Goal: Information Seeking & Learning: Learn about a topic

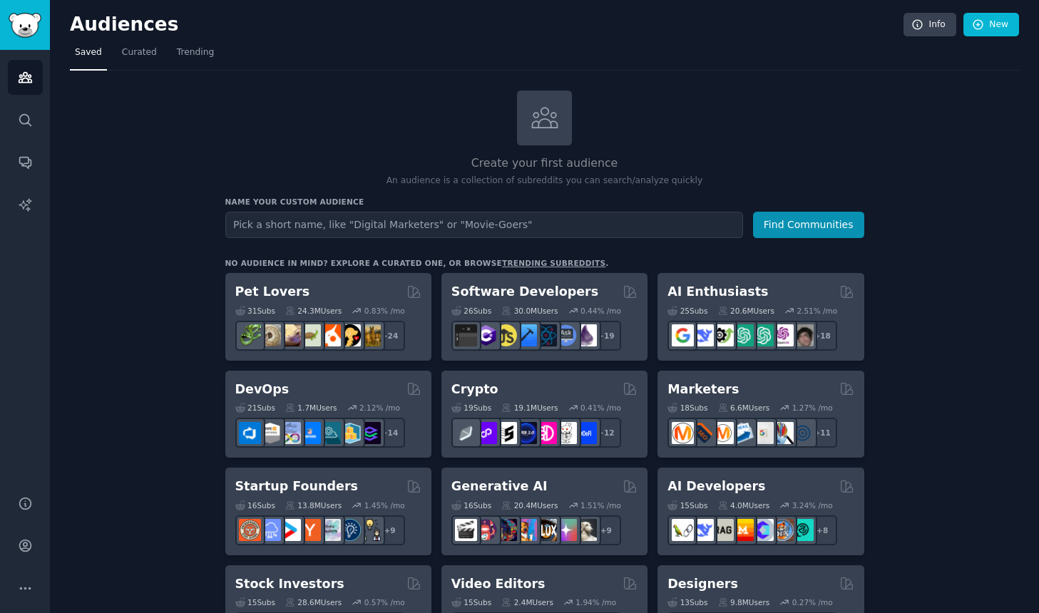
scroll to position [16, 0]
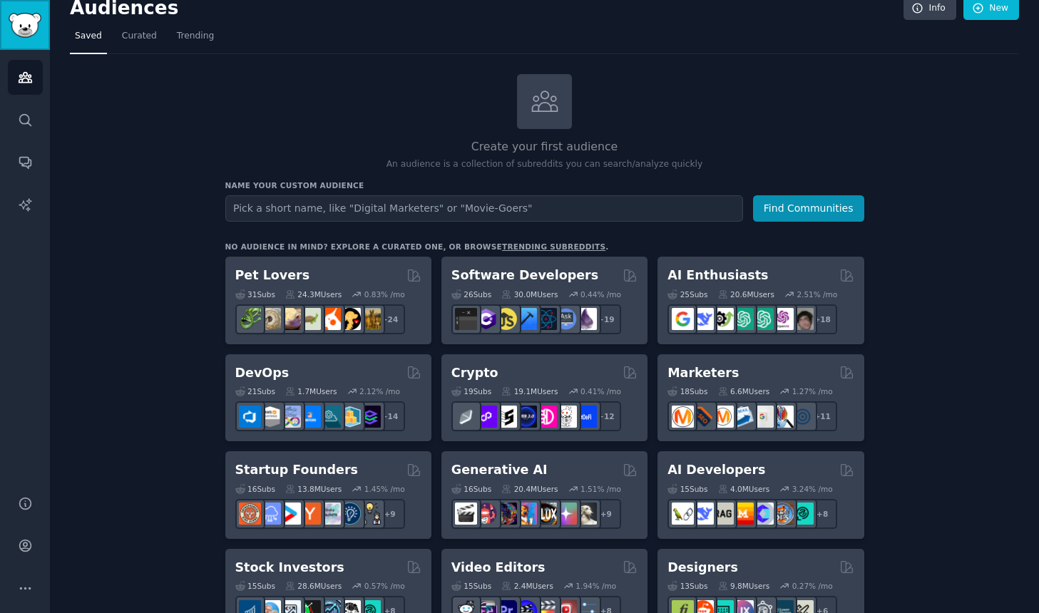
click at [31, 26] on img "Sidebar" at bounding box center [25, 25] width 33 height 25
click at [919, 9] on icon at bounding box center [917, 8] width 9 height 9
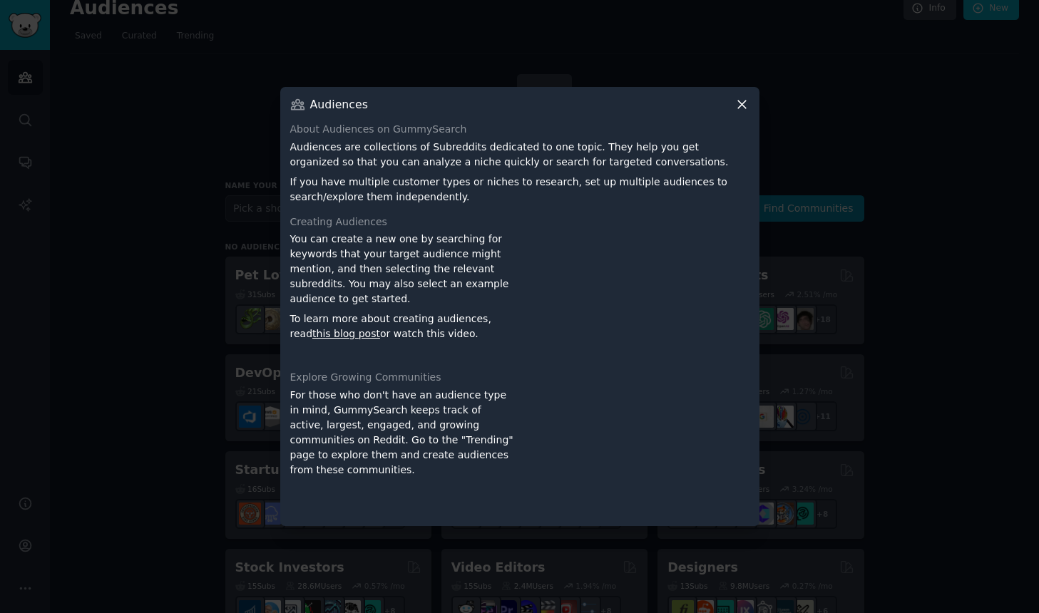
click at [742, 107] on icon at bounding box center [741, 104] width 15 height 15
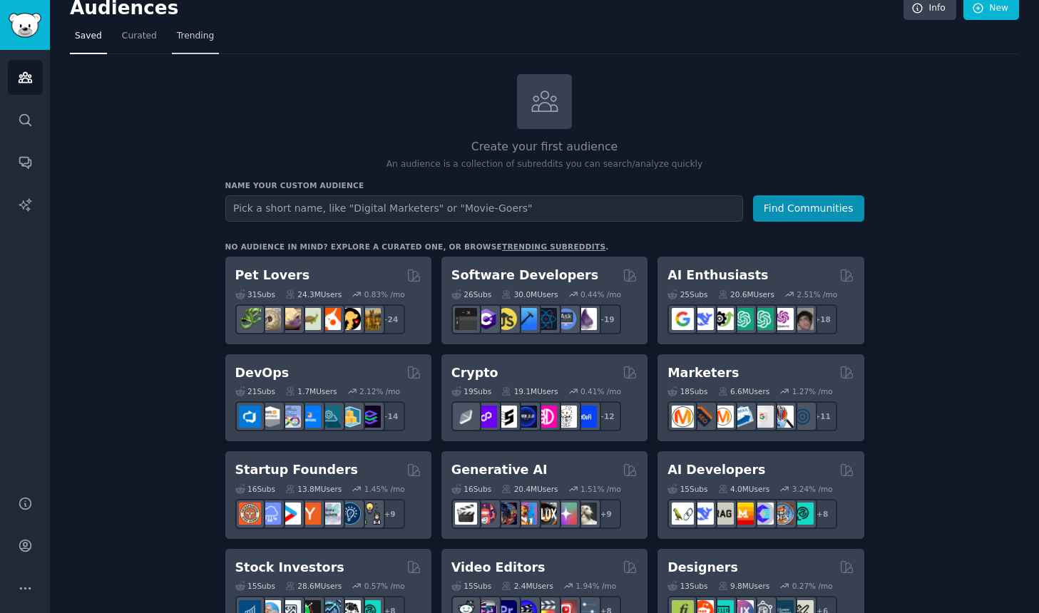
click at [190, 39] on span "Trending" at bounding box center [195, 36] width 37 height 13
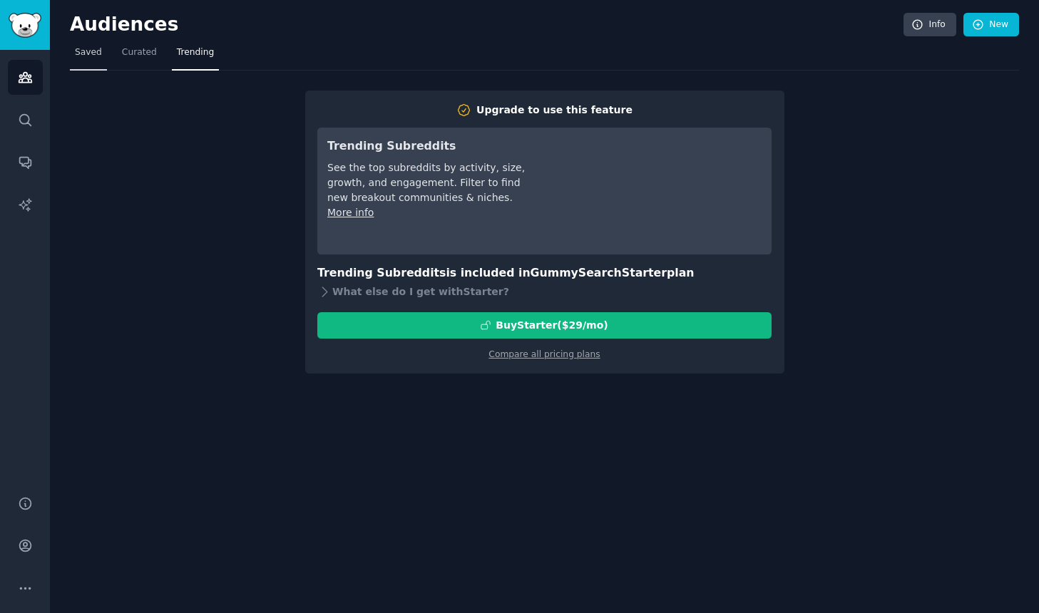
click at [86, 52] on span "Saved" at bounding box center [88, 52] width 27 height 13
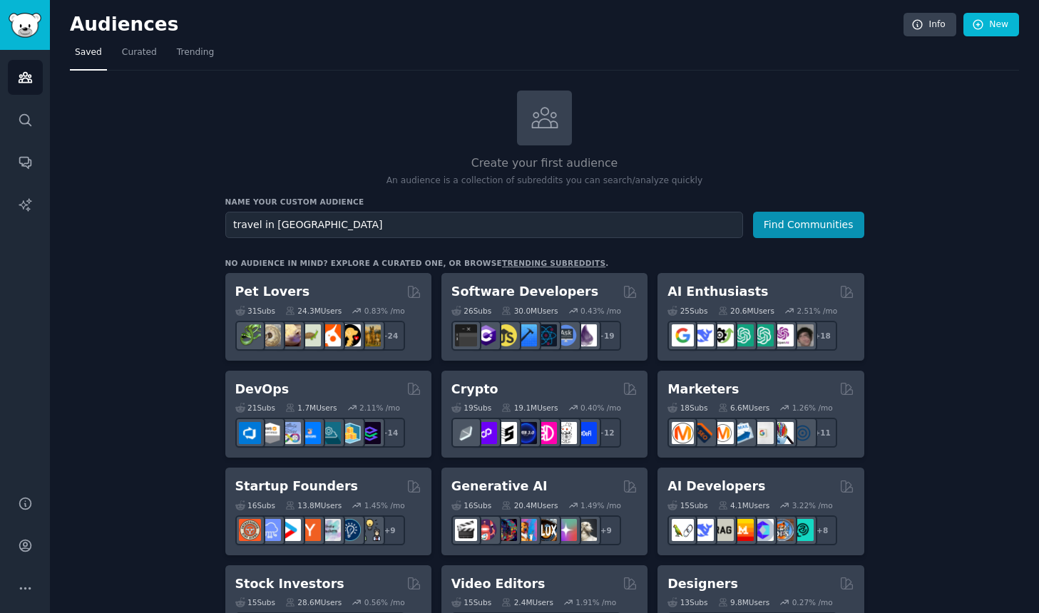
type input "travel in [GEOGRAPHIC_DATA]"
click at [753, 212] on button "Find Communities" at bounding box center [808, 225] width 111 height 26
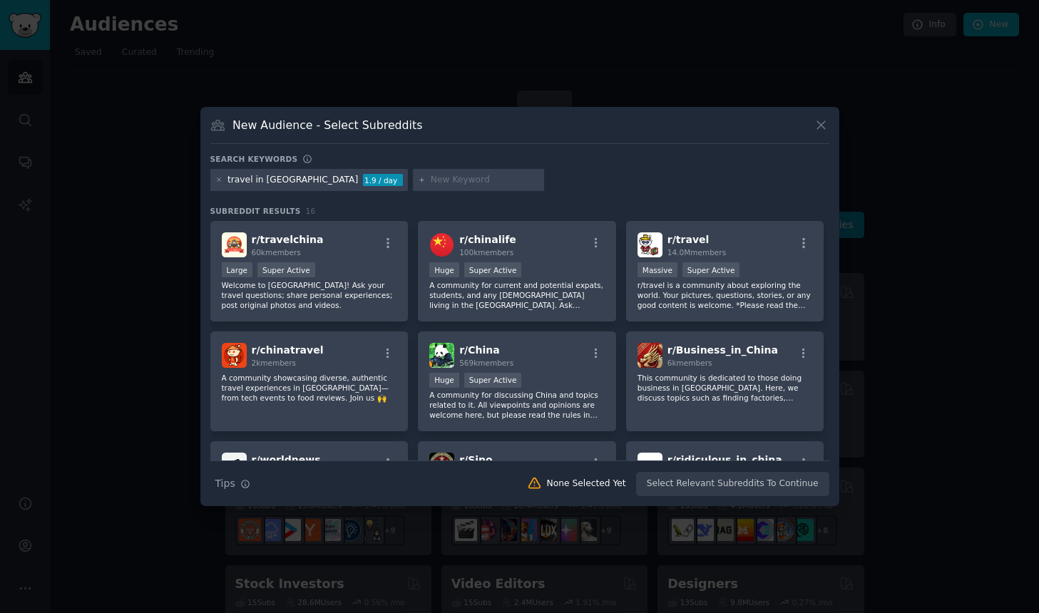
click at [431, 181] on input "text" at bounding box center [485, 180] width 108 height 13
type input "safety"
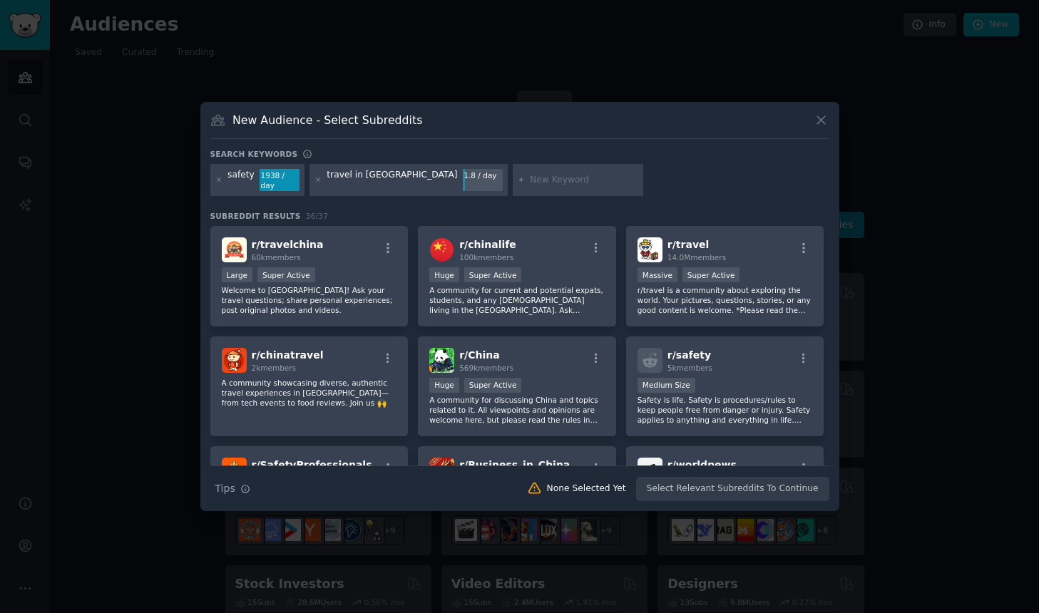
click at [242, 187] on div "safety" at bounding box center [240, 180] width 27 height 23
click at [530, 183] on input "text" at bounding box center [584, 180] width 108 height 13
type input "travel safety"
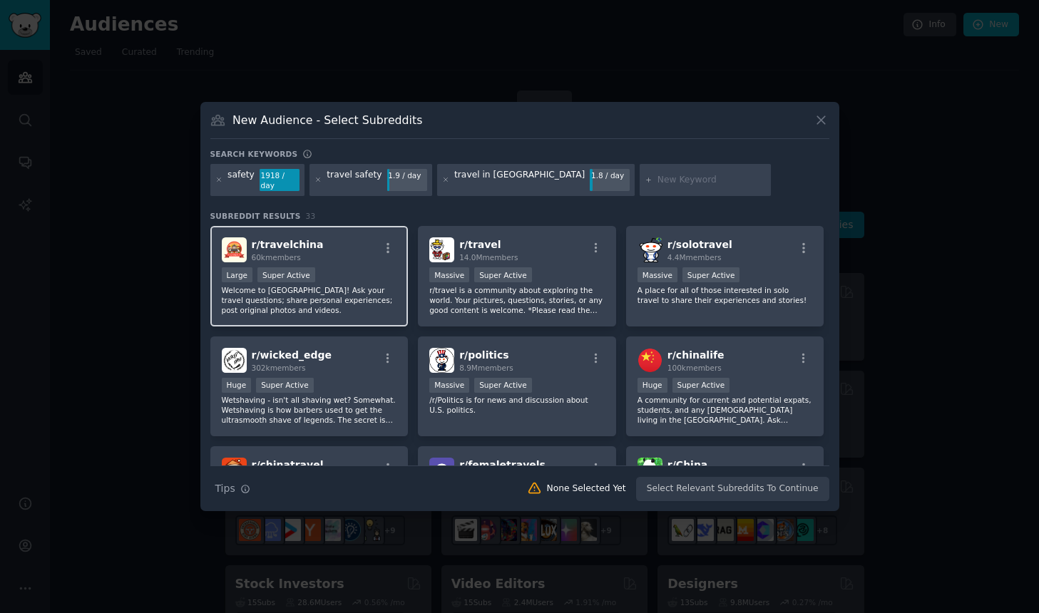
click at [344, 276] on div "Large Super Active" at bounding box center [309, 276] width 175 height 18
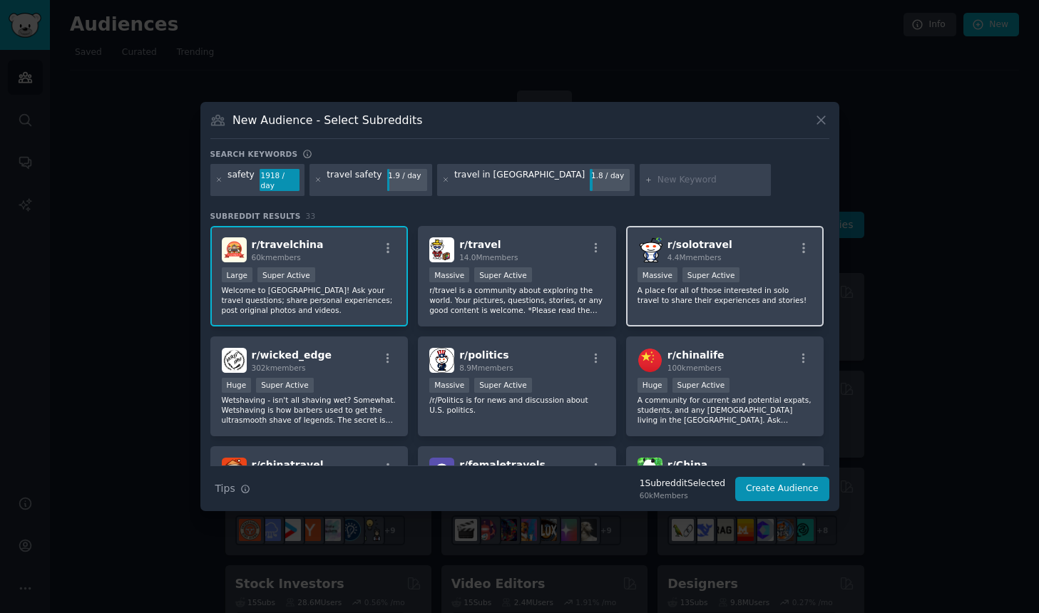
click at [726, 292] on p "A place for all of those interested in solo travel to share their experiences a…" at bounding box center [724, 295] width 175 height 20
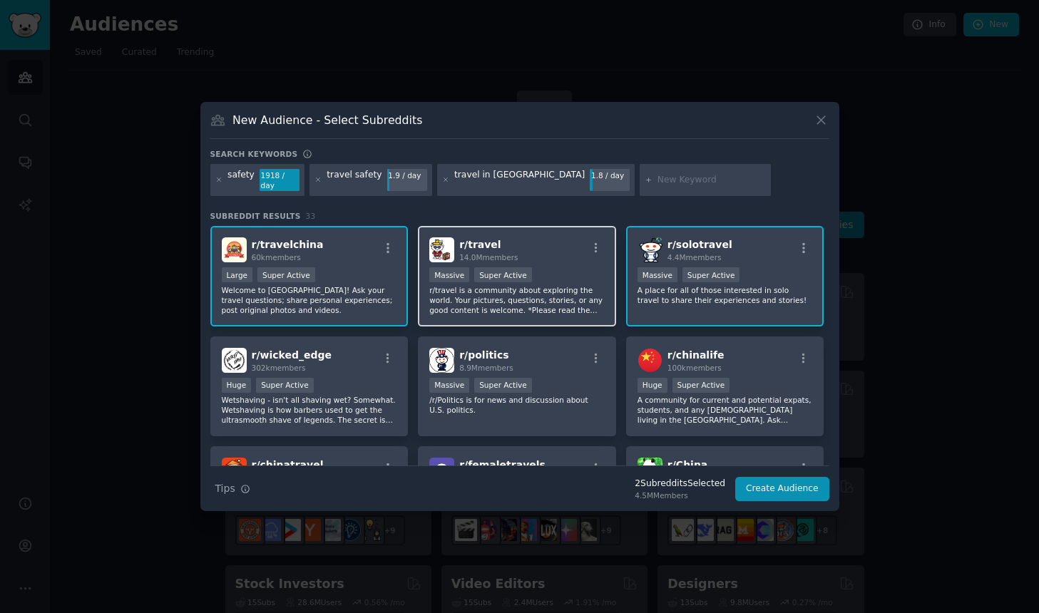
click at [552, 294] on p "r/travel is a community about exploring the world. Your pictures, questions, st…" at bounding box center [516, 300] width 175 height 30
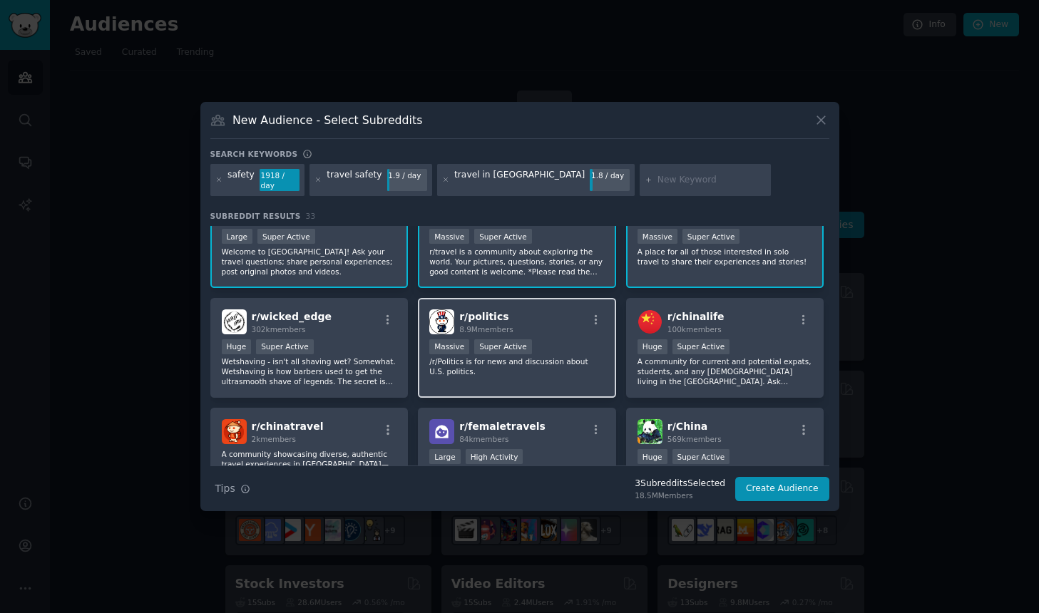
scroll to position [120, 0]
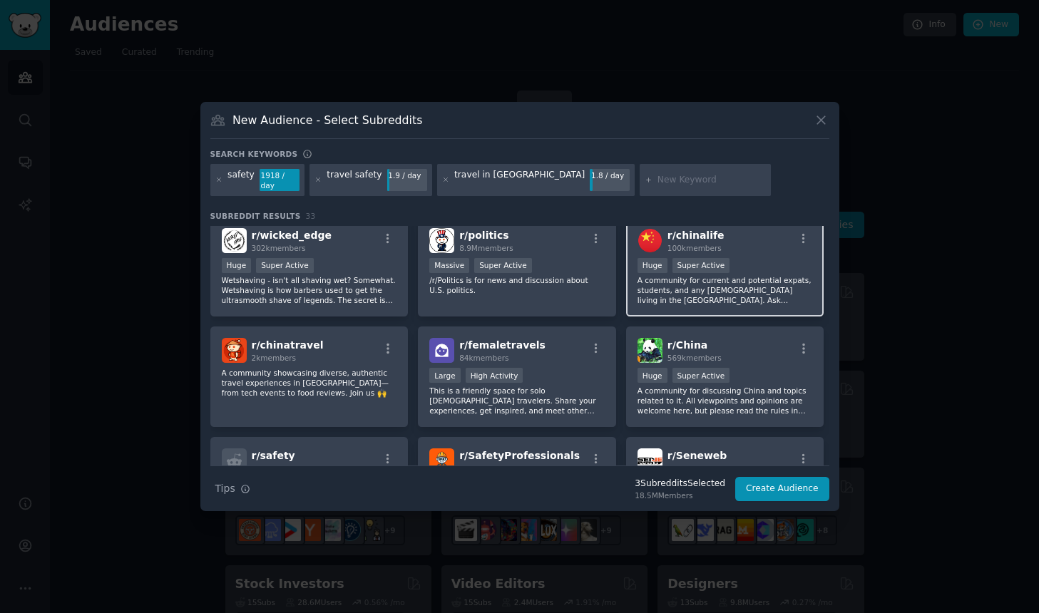
click at [770, 294] on p "A community for current and potential expats, students, and any [DEMOGRAPHIC_DA…" at bounding box center [724, 290] width 175 height 30
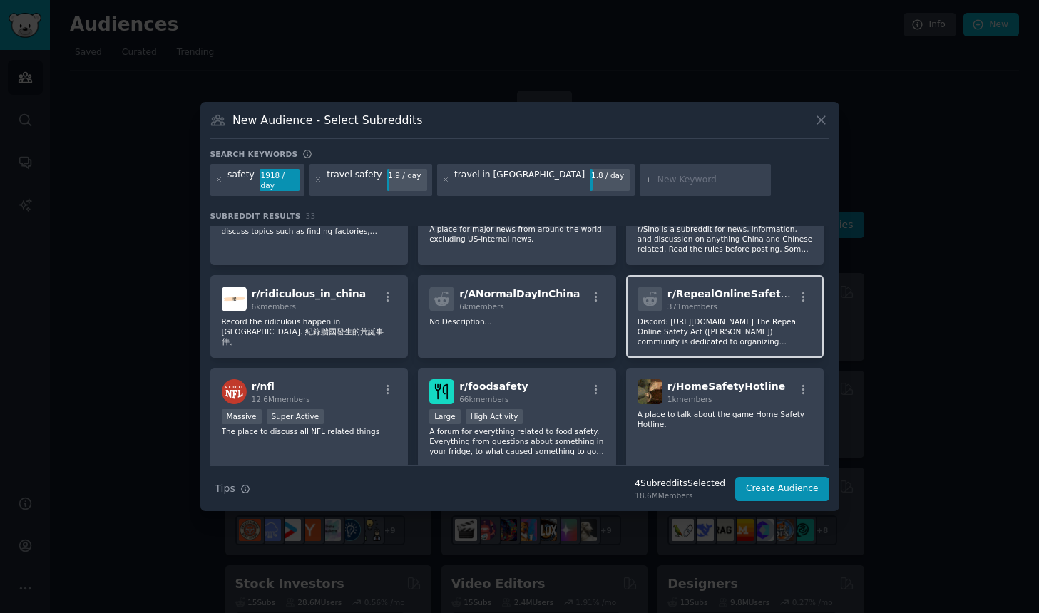
scroll to position [582, 0]
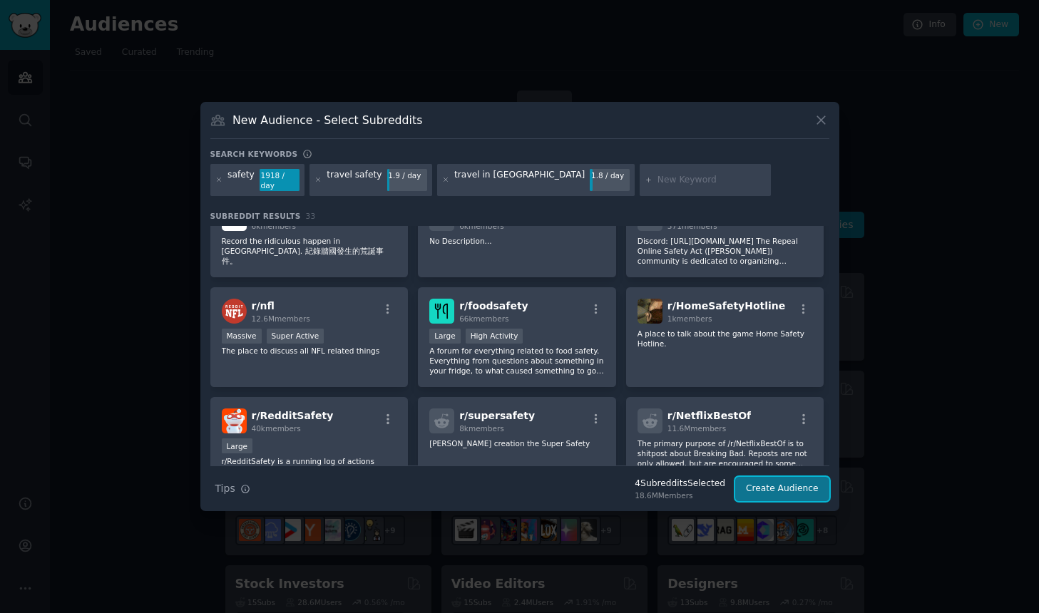
click at [766, 483] on button "Create Audience" at bounding box center [782, 489] width 94 height 24
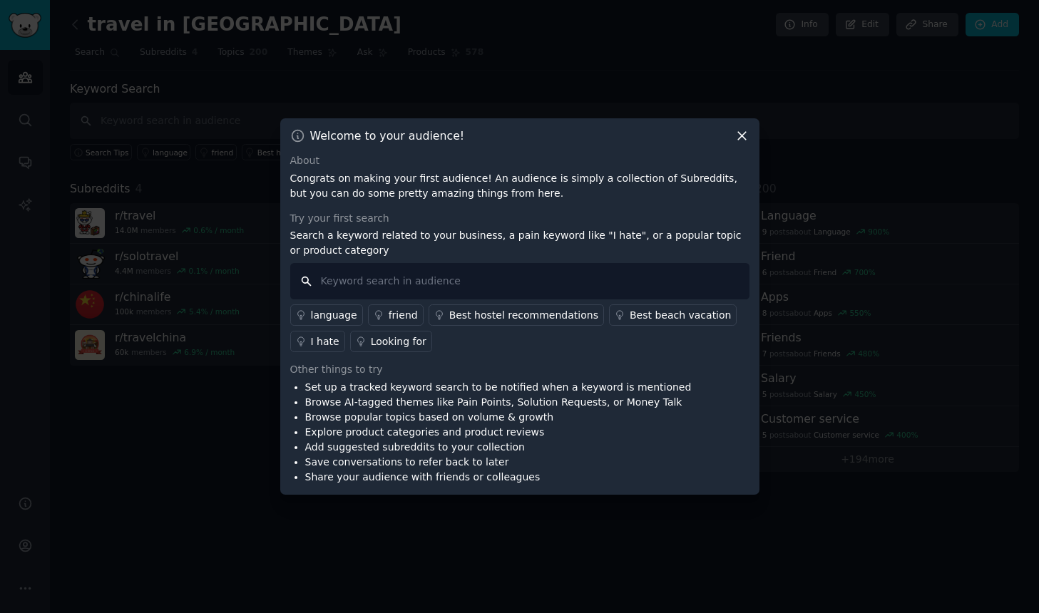
click at [398, 279] on input "text" at bounding box center [519, 281] width 459 height 36
type input "VPN"
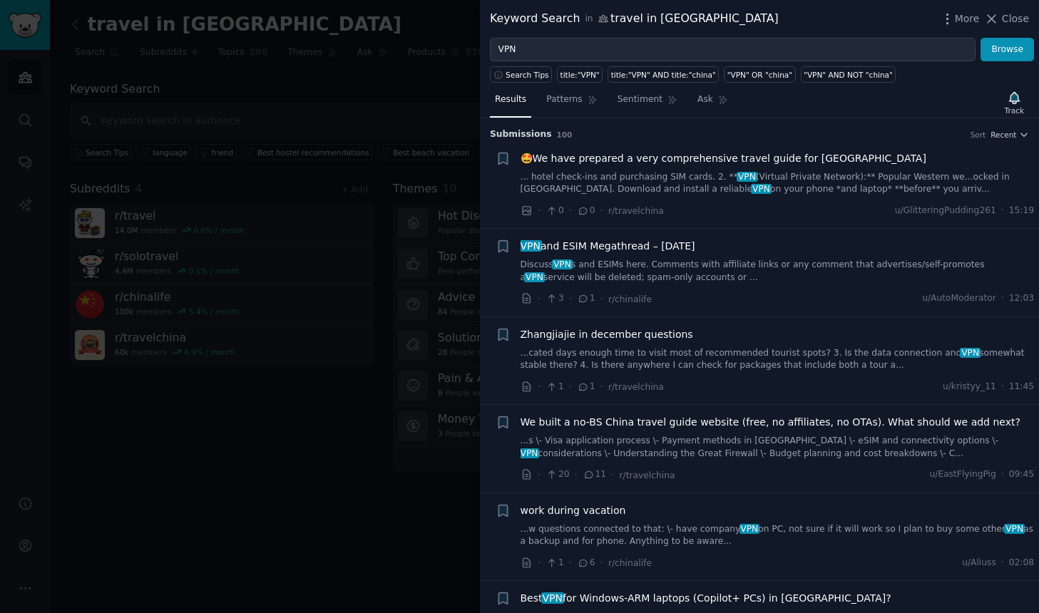
click at [797, 161] on span "🤩We have prepared a very comprehensive travel guide for Beijing" at bounding box center [723, 158] width 406 height 15
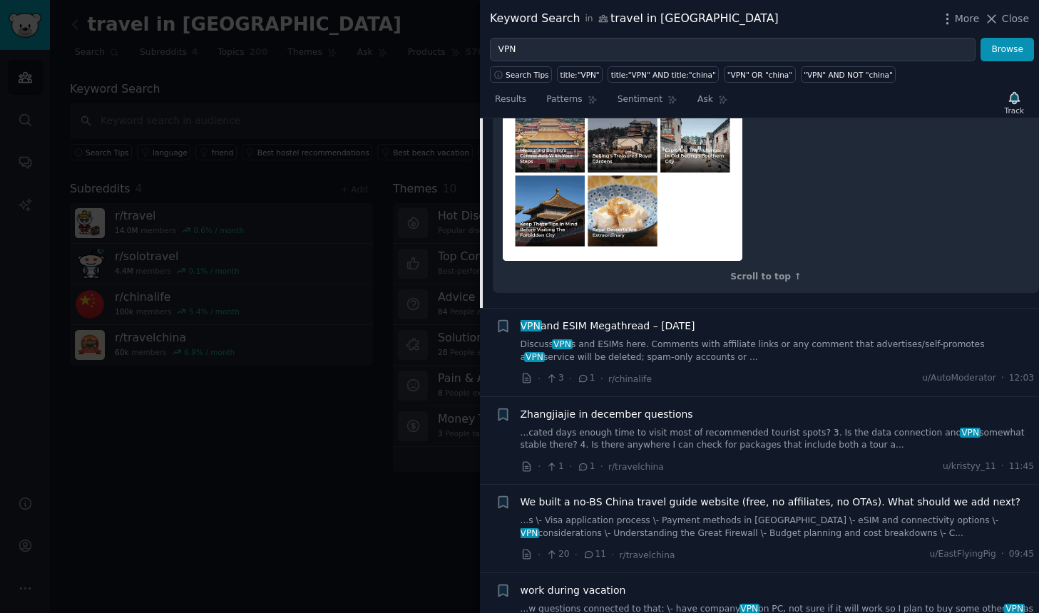
scroll to position [1727, 0]
click at [773, 495] on span "We built a no-BS China travel guide website (free, no affiliates, no OTAs). Wha…" at bounding box center [770, 502] width 500 height 15
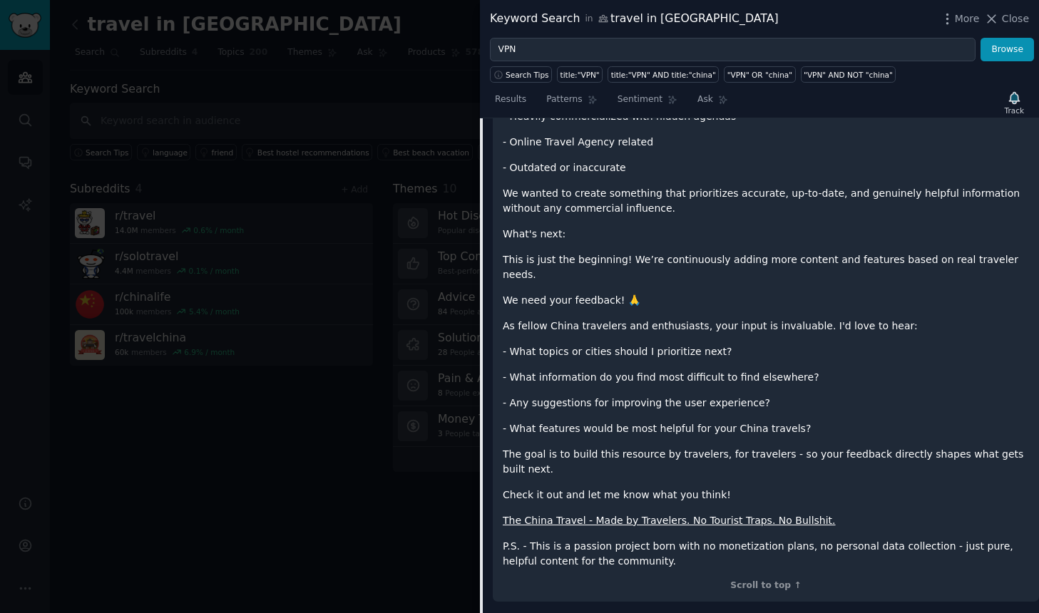
scroll to position [1720, 0]
click at [751, 514] on link "The China Travel - Made by Travelers. No Tourist Traps. No Bullshit." at bounding box center [669, 519] width 333 height 11
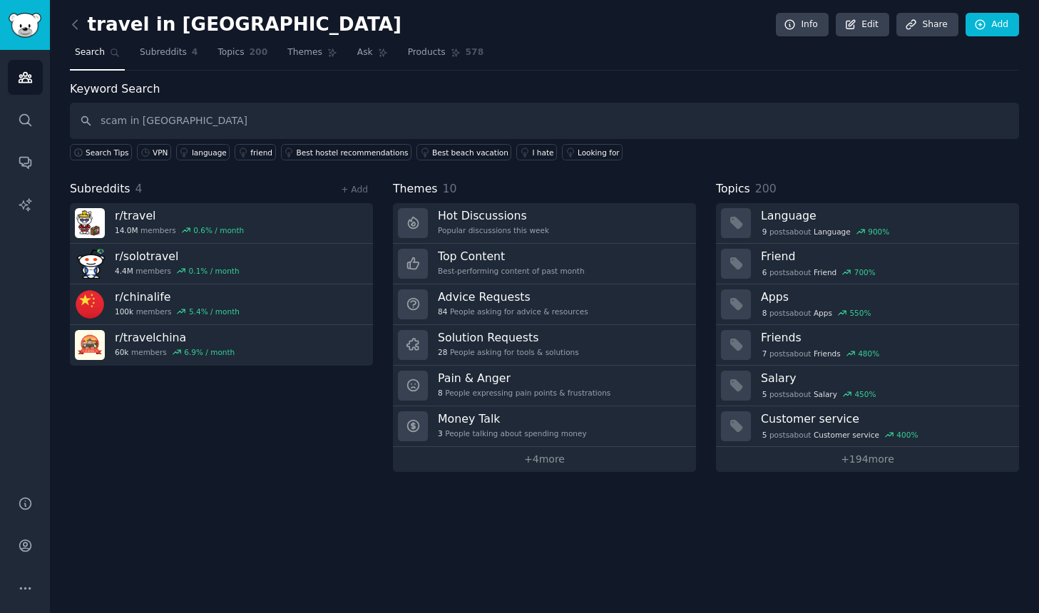
type input "scam in china"
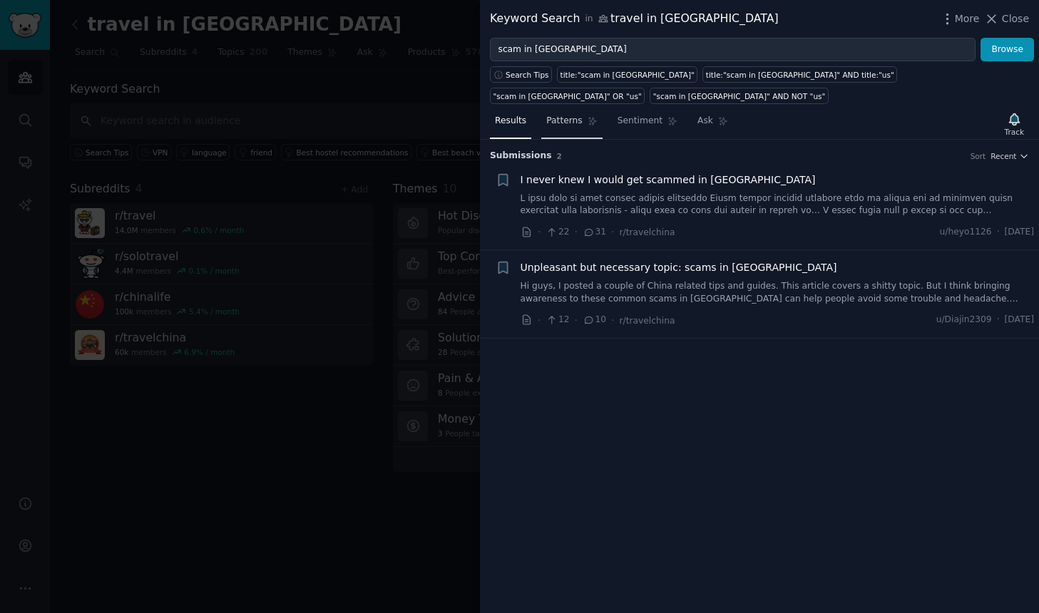
click at [565, 115] on span "Patterns" at bounding box center [564, 121] width 36 height 13
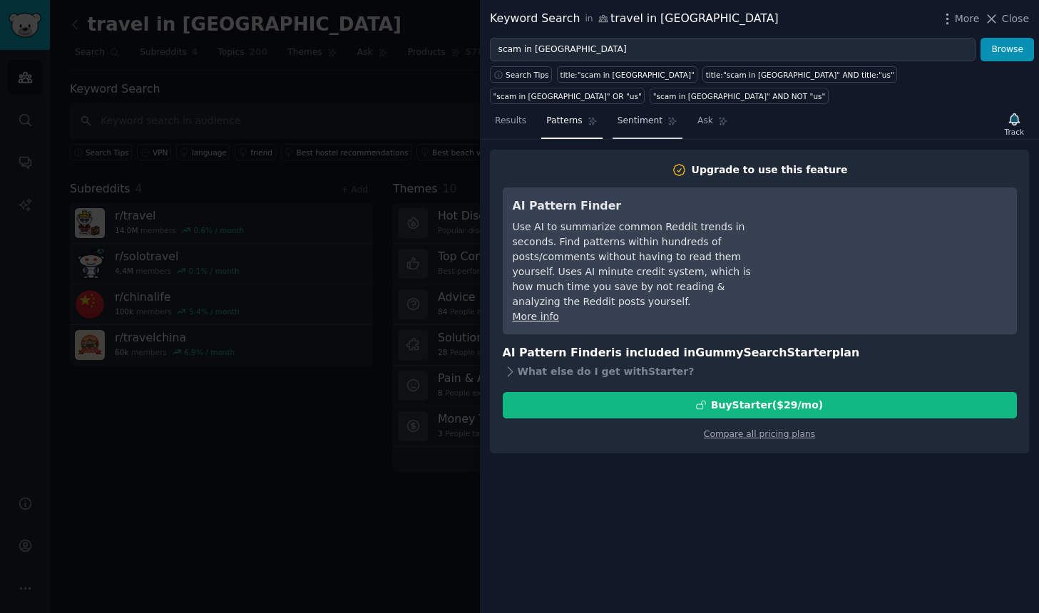
click at [620, 110] on link "Sentiment" at bounding box center [647, 124] width 70 height 29
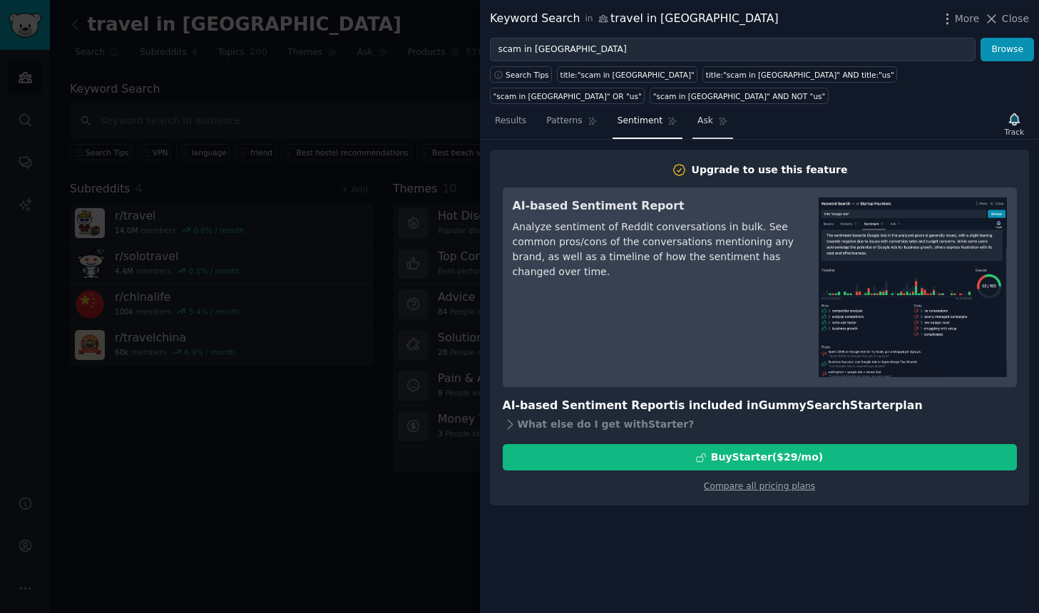
click at [696, 110] on link "Ask" at bounding box center [712, 124] width 41 height 29
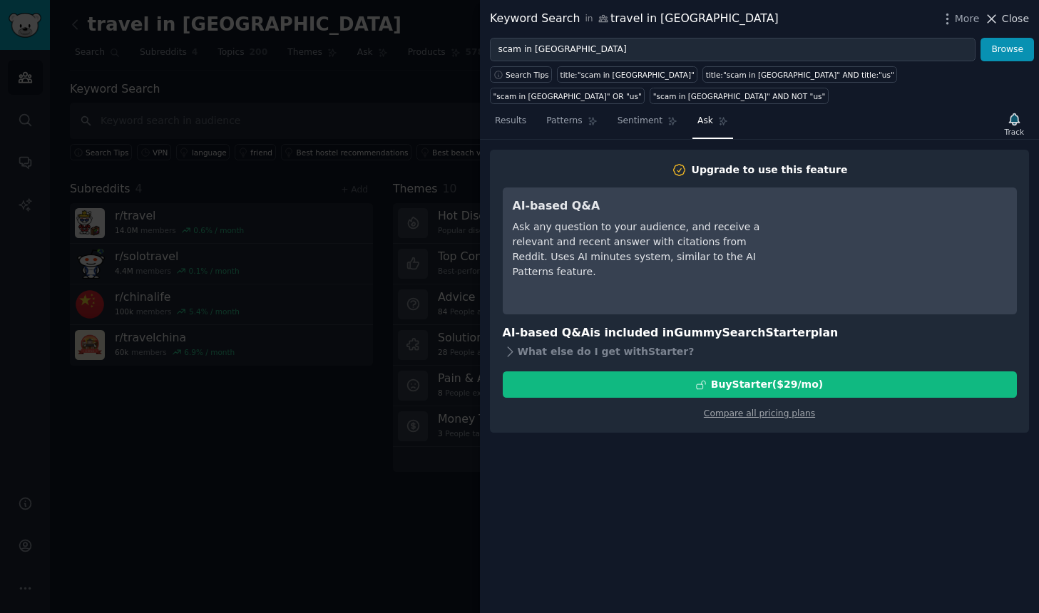
click at [1009, 25] on span "Close" at bounding box center [1015, 18] width 27 height 15
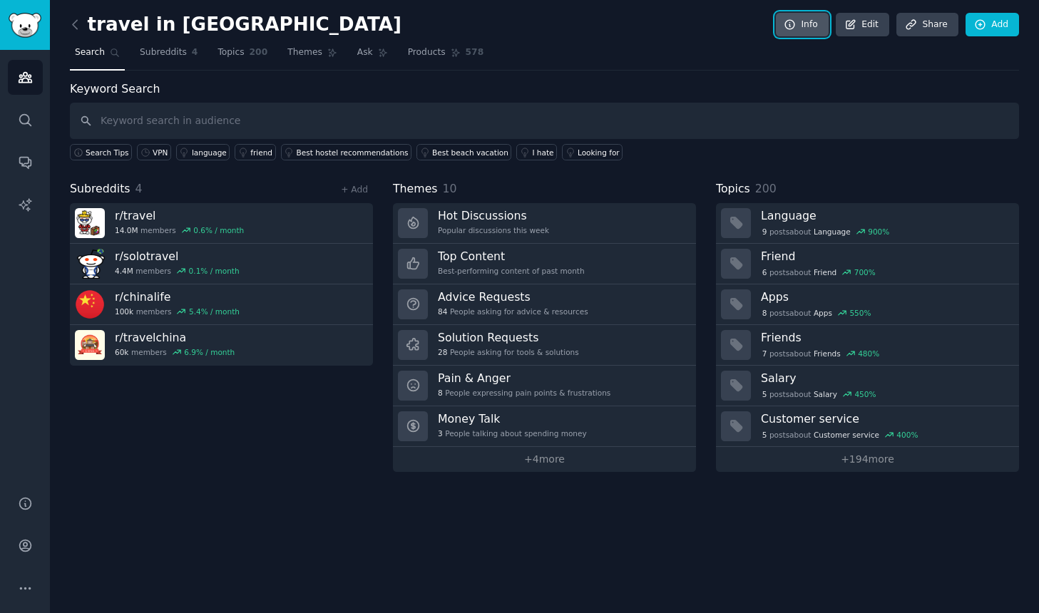
click at [813, 28] on link "Info" at bounding box center [802, 25] width 53 height 24
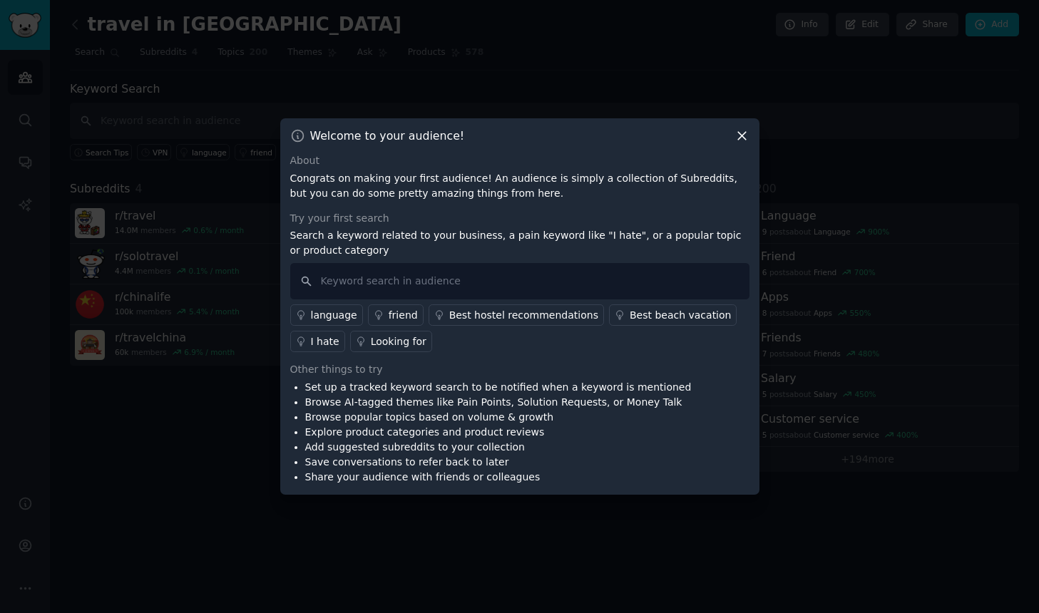
click at [741, 136] on icon at bounding box center [742, 137] width 8 height 8
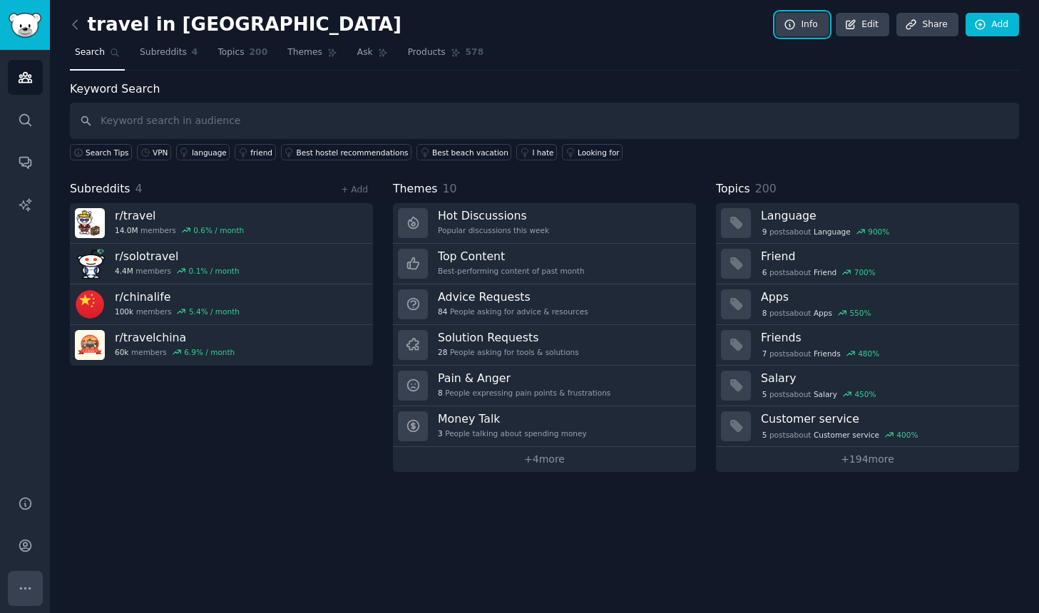
click at [30, 585] on icon "Sidebar" at bounding box center [25, 588] width 15 height 15
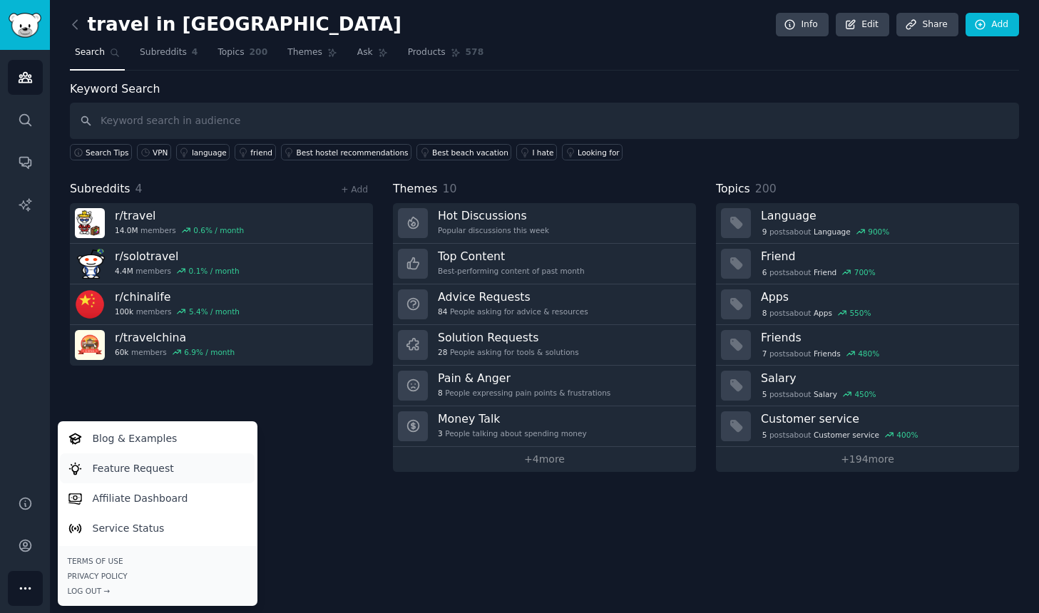
click at [131, 471] on p "Feature Request" at bounding box center [133, 468] width 81 height 15
click at [71, 25] on icon at bounding box center [75, 24] width 15 height 15
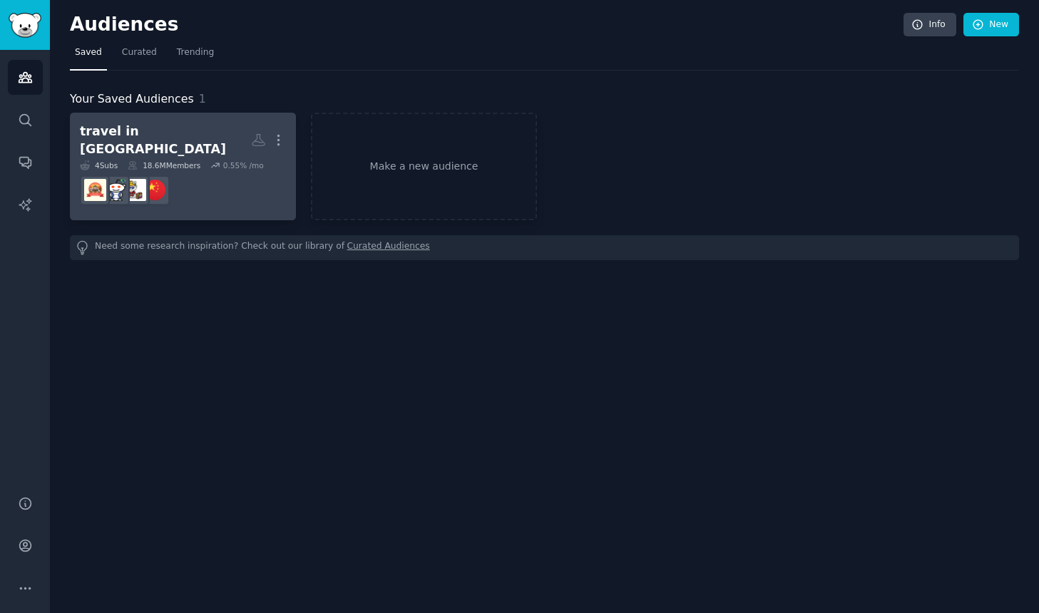
click at [190, 160] on div "18.6M Members" at bounding box center [164, 165] width 73 height 10
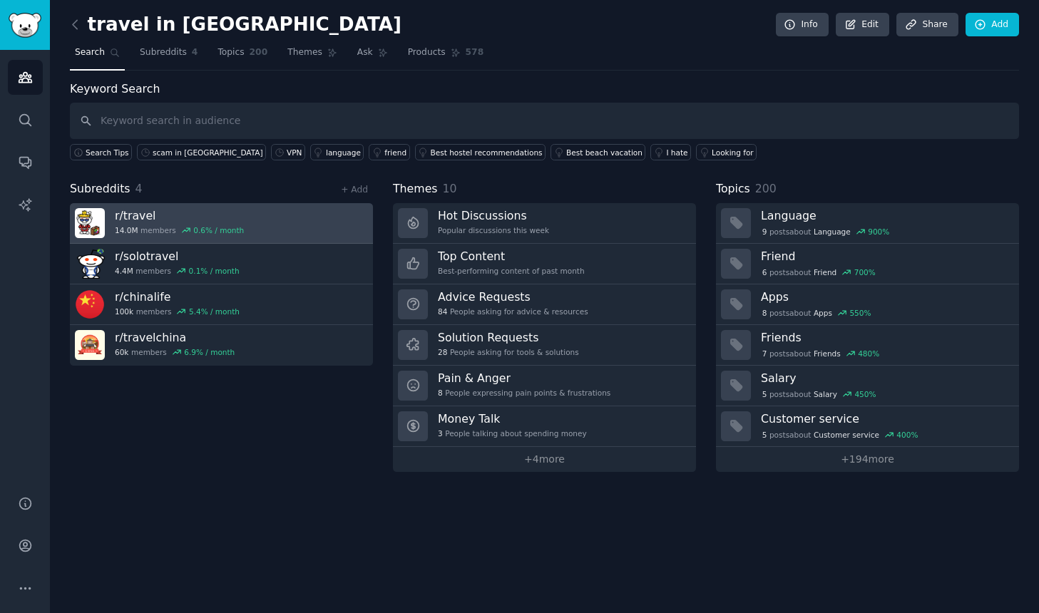
click at [299, 223] on link "r/ travel 14.0M members 0.6 % / month" at bounding box center [221, 223] width 303 height 41
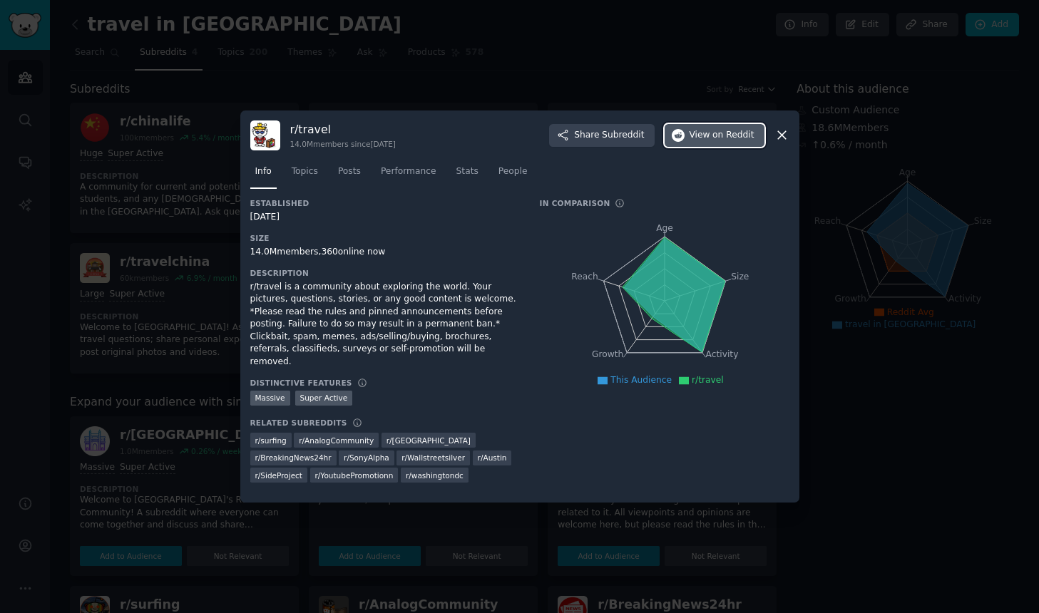
click at [729, 142] on span "on Reddit" at bounding box center [732, 135] width 41 height 13
click at [782, 142] on icon at bounding box center [781, 135] width 15 height 15
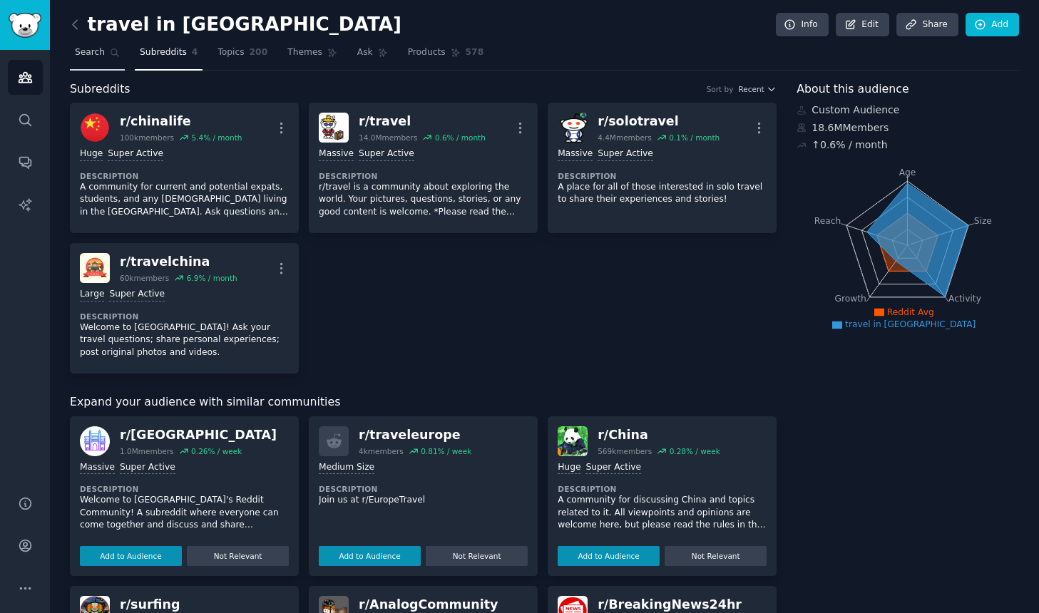
click at [91, 56] on span "Search" at bounding box center [90, 52] width 30 height 13
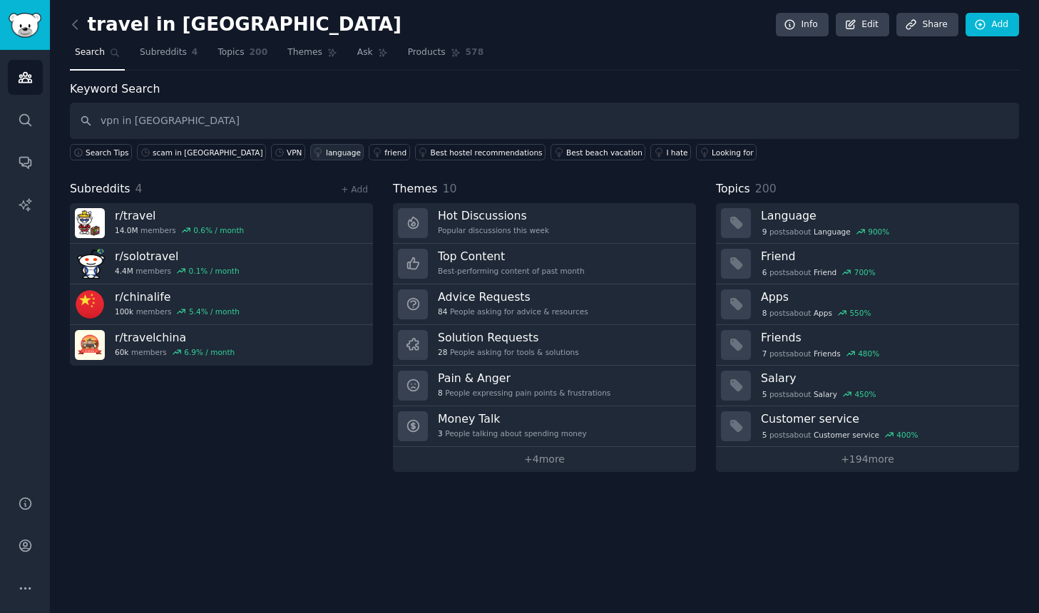
type input "vpn in [GEOGRAPHIC_DATA]"
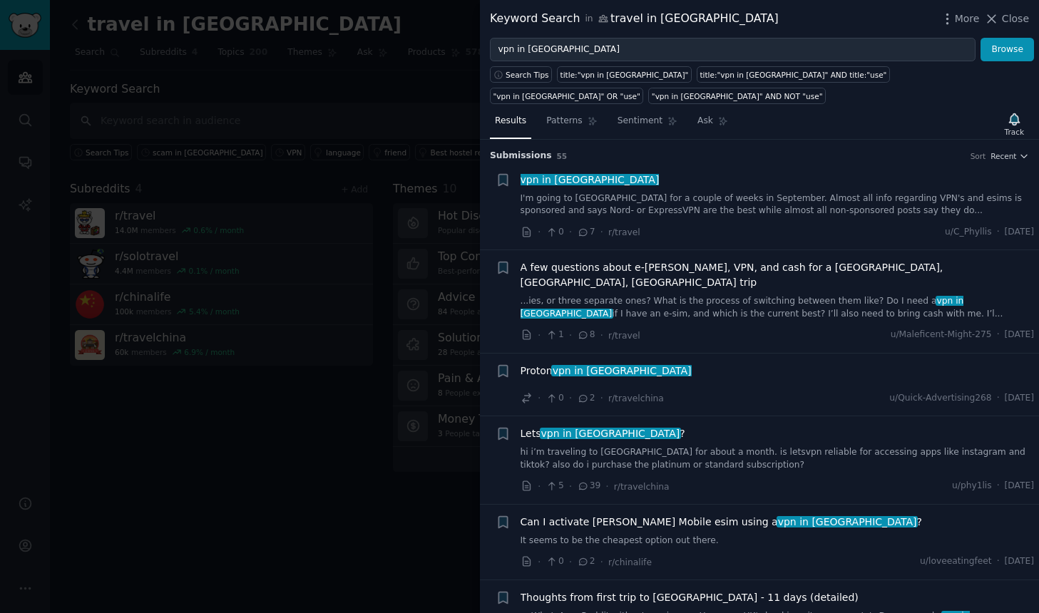
click at [573, 192] on link "I'm going to China for a couple of weeks in September. Almost all info regardin…" at bounding box center [777, 204] width 514 height 25
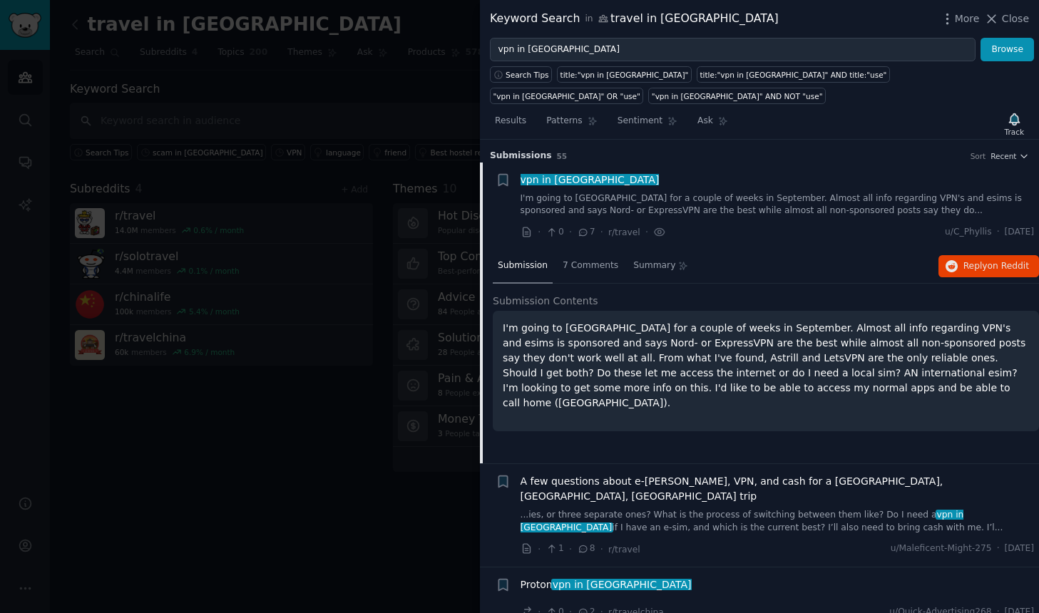
scroll to position [22, 0]
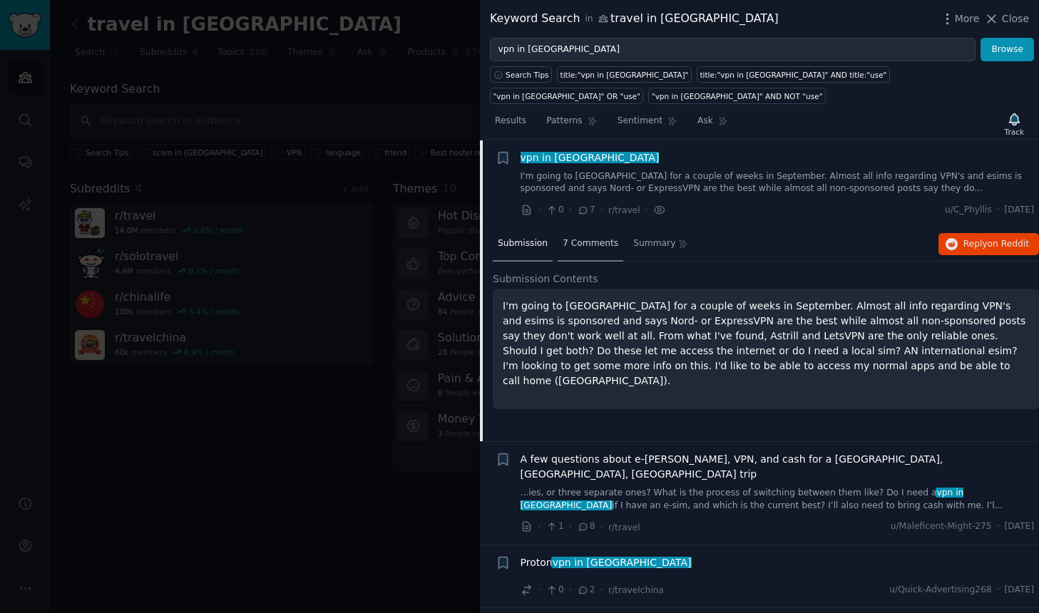
click at [586, 237] on span "7 Comments" at bounding box center [590, 243] width 56 height 13
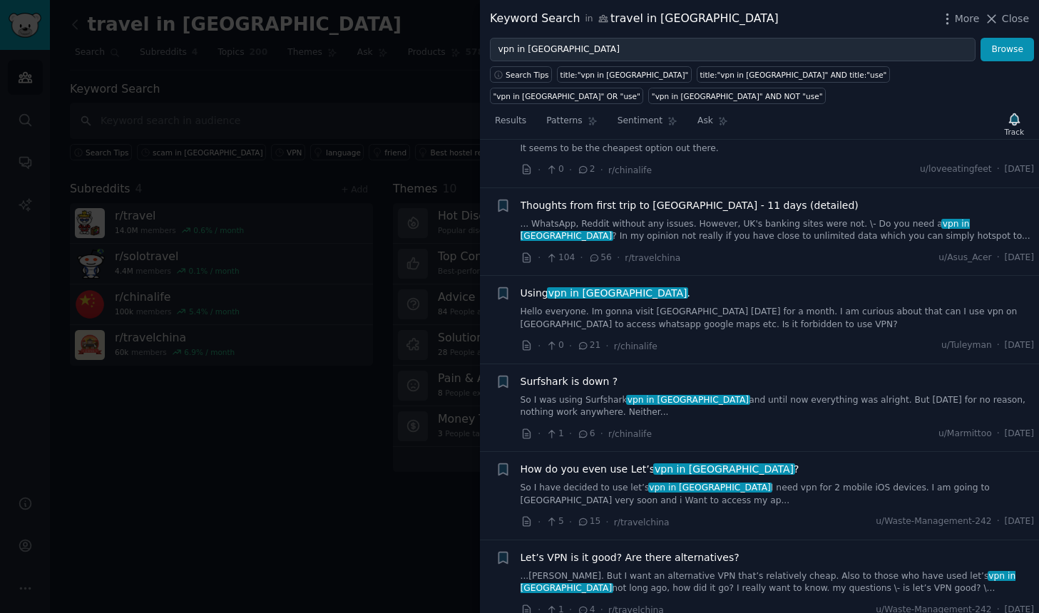
scroll to position [1004, 0]
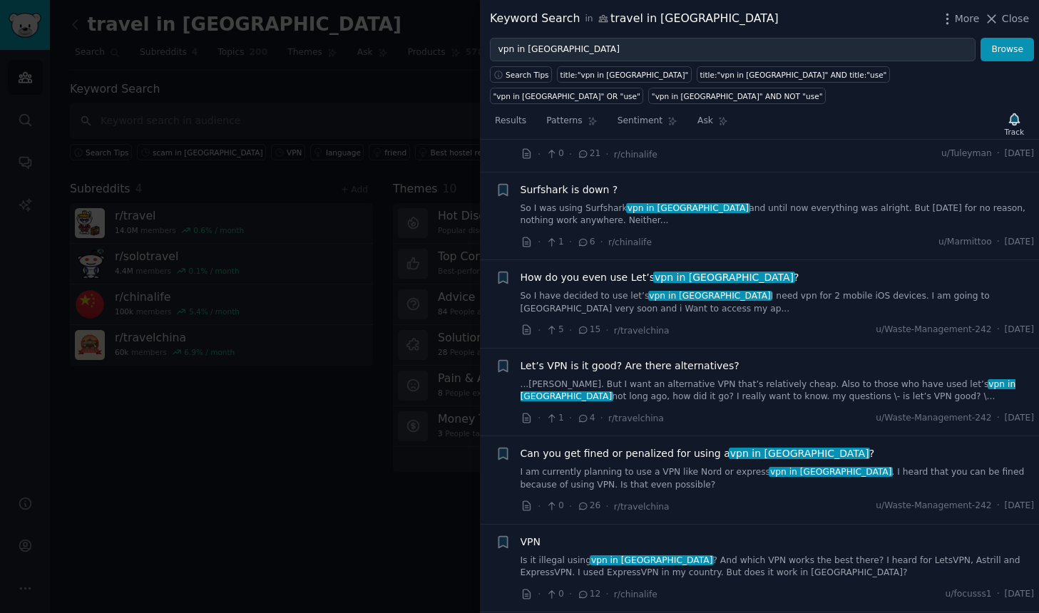
click at [589, 500] on span "26" at bounding box center [589, 506] width 24 height 13
click at [686, 446] on span "Can you get fined or penalized for using a vpn in china ?" at bounding box center [697, 453] width 354 height 15
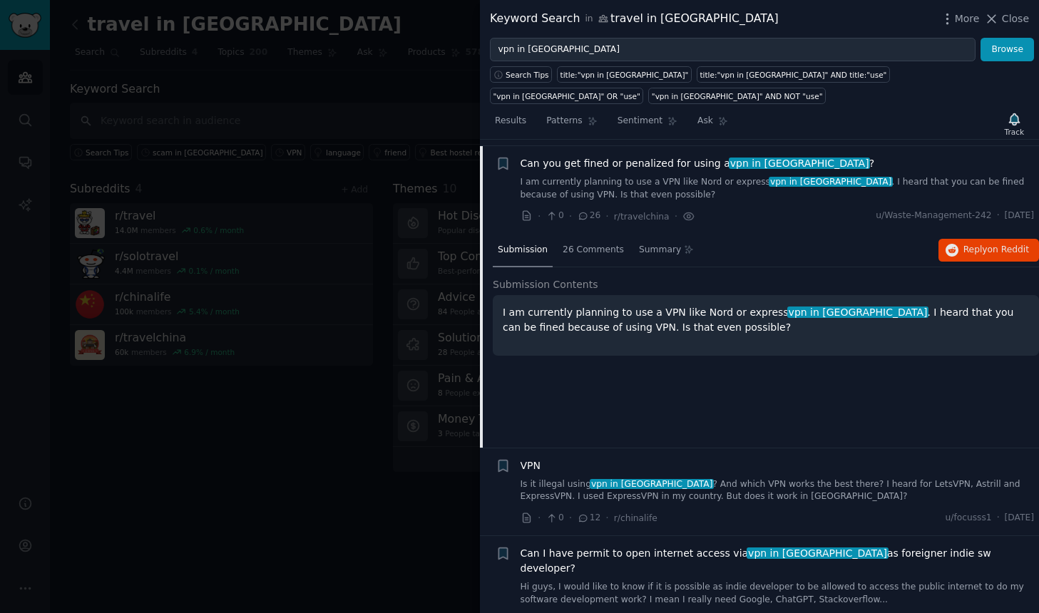
scroll to position [885, 0]
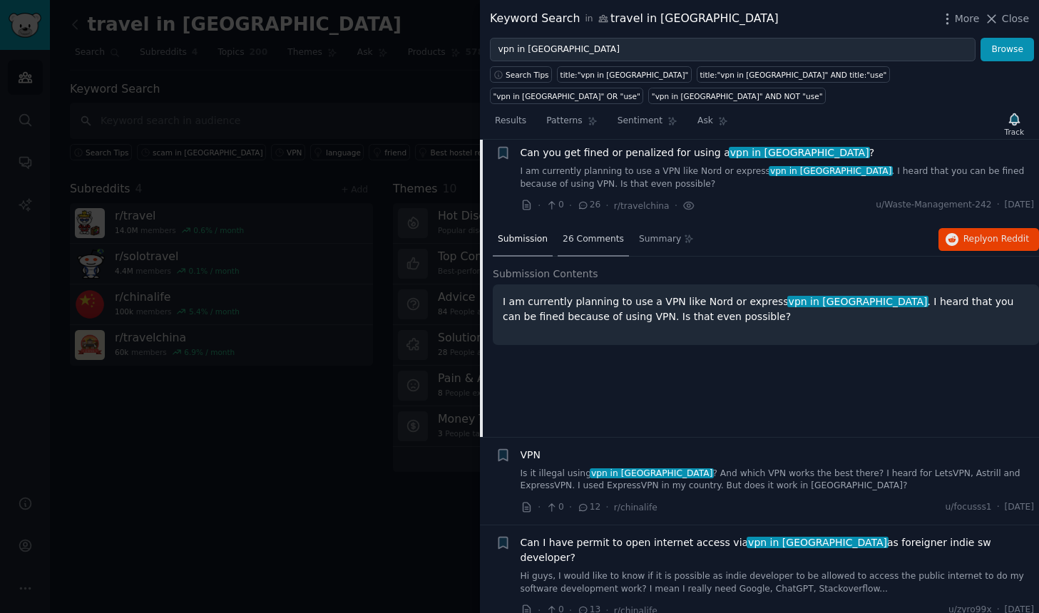
click at [590, 233] on span "26 Comments" at bounding box center [592, 239] width 61 height 13
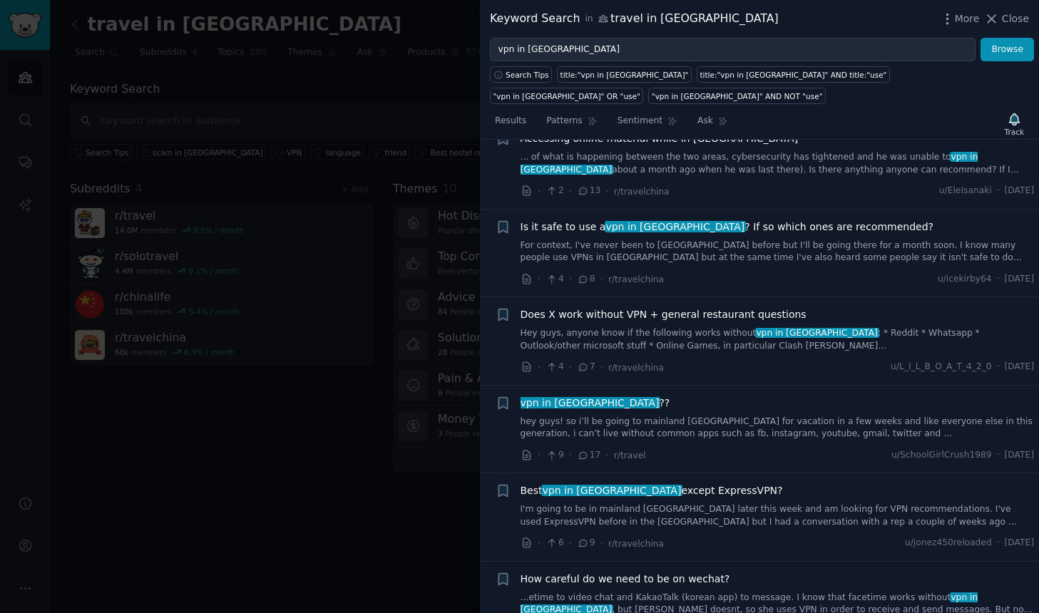
scroll to position [4780, 0]
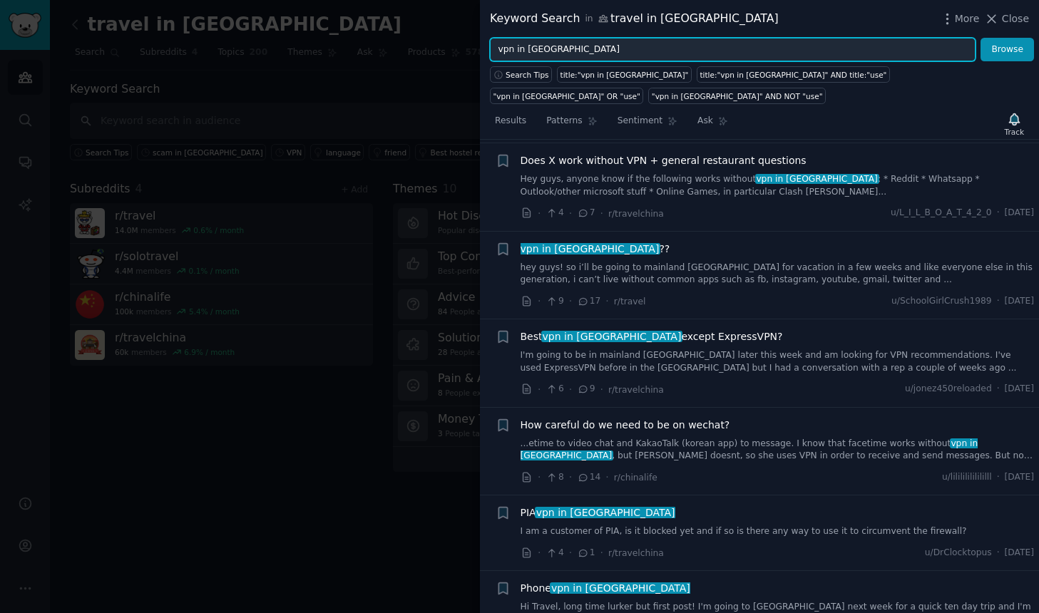
drag, startPoint x: 557, startPoint y: 56, endPoint x: 497, endPoint y: 52, distance: 60.0
click at [497, 52] on input "vpn in [GEOGRAPHIC_DATA]" at bounding box center [732, 50] width 485 height 24
click at [980, 38] on button "Browse" at bounding box center [1006, 50] width 53 height 24
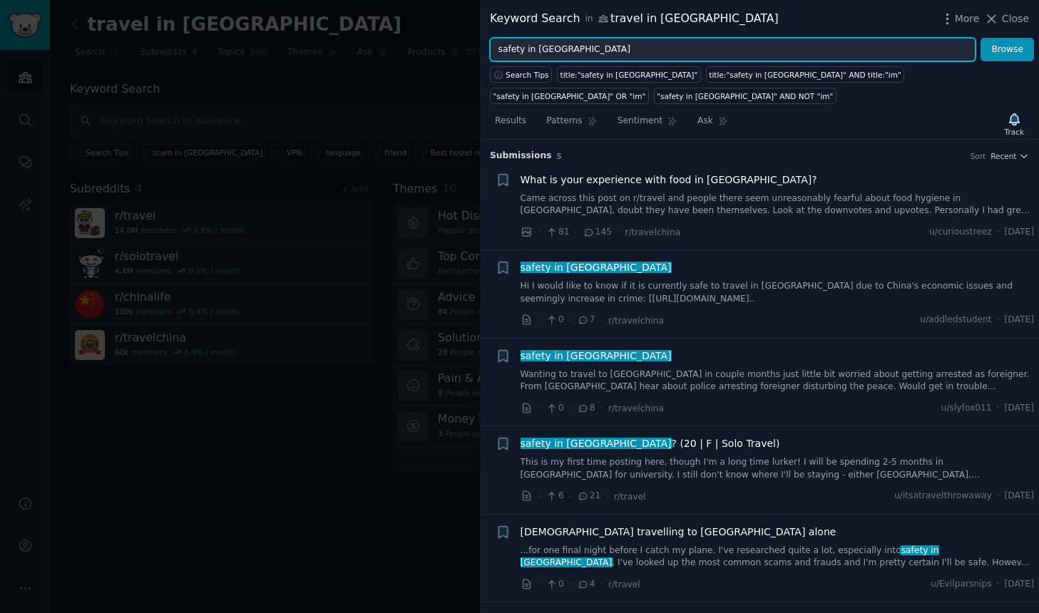
drag, startPoint x: 561, startPoint y: 51, endPoint x: 500, endPoint y: 53, distance: 61.4
click at [500, 53] on input "safety in [GEOGRAPHIC_DATA]" at bounding box center [732, 50] width 485 height 24
click at [980, 38] on button "Browse" at bounding box center [1006, 50] width 53 height 24
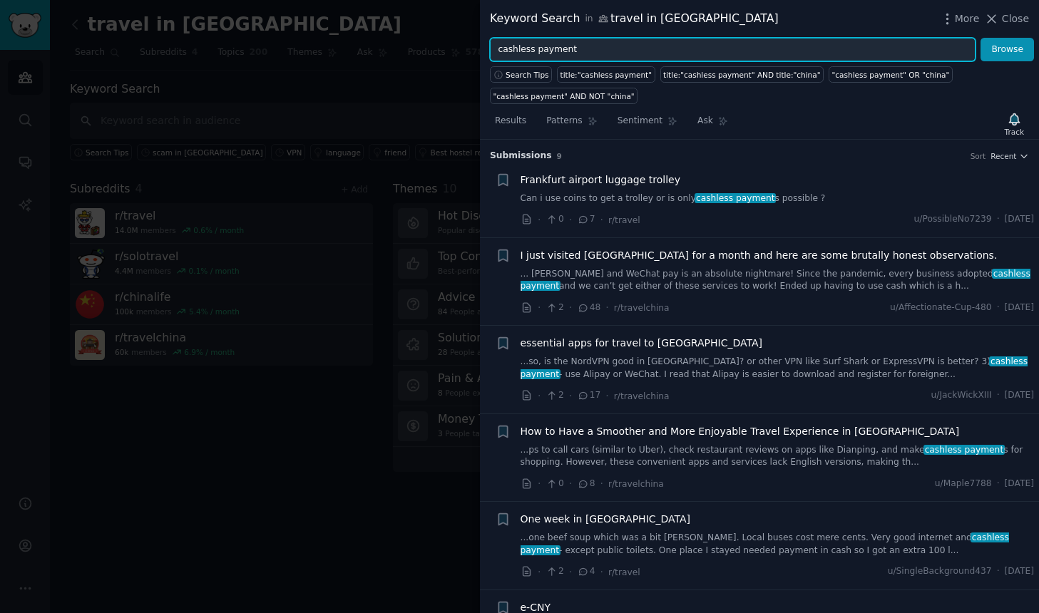
drag, startPoint x: 590, startPoint y: 49, endPoint x: 492, endPoint y: 47, distance: 98.4
click at [492, 47] on input "cashless payment" at bounding box center [732, 50] width 485 height 24
type input "VPN in [GEOGRAPHIC_DATA]"
click at [980, 38] on button "Browse" at bounding box center [1006, 50] width 53 height 24
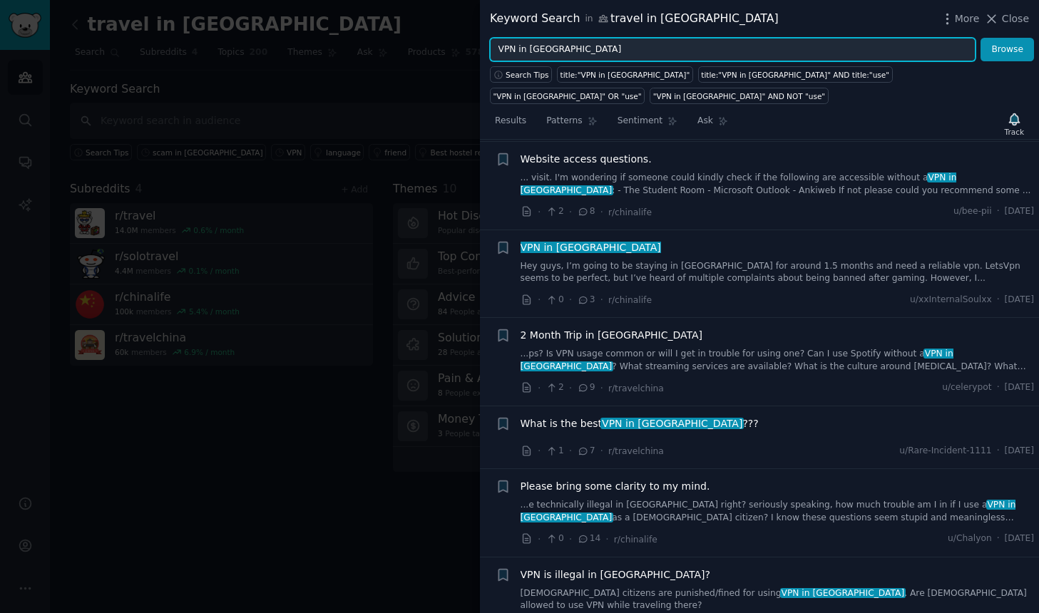
scroll to position [2638, 0]
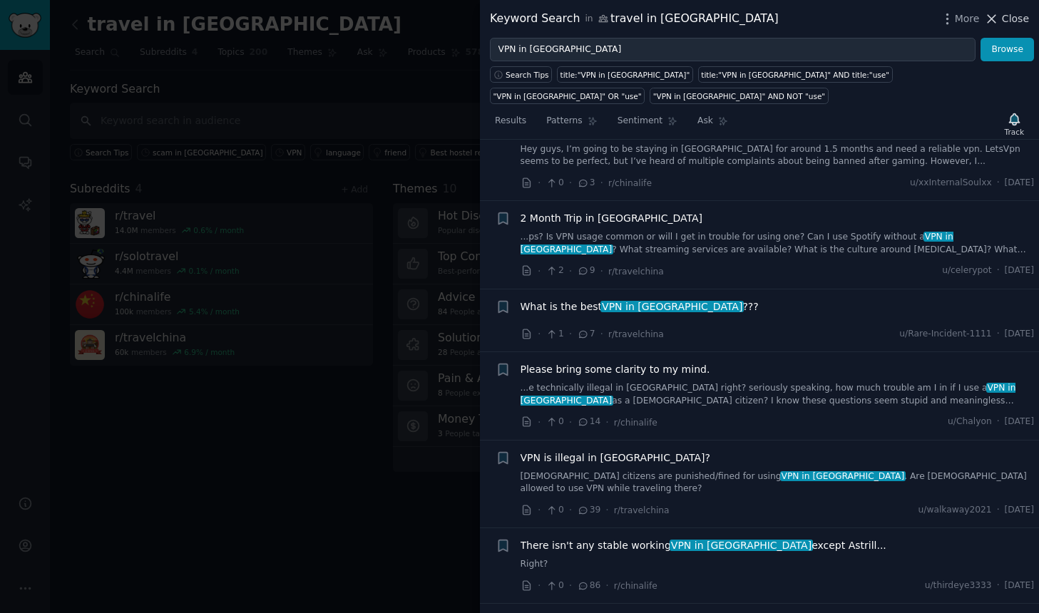
click at [996, 21] on icon at bounding box center [991, 18] width 15 height 15
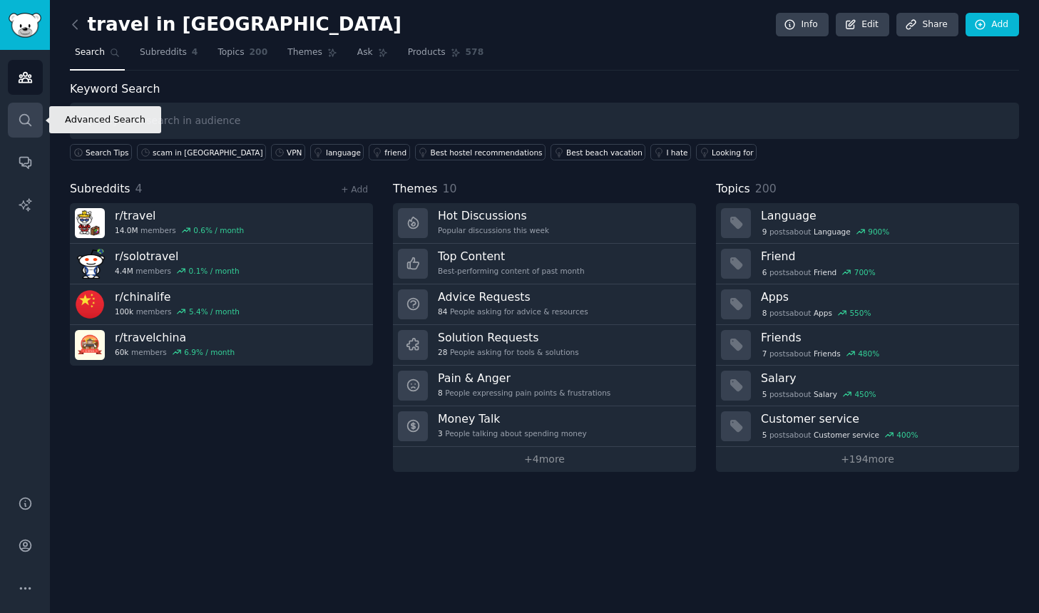
click at [29, 122] on icon "Sidebar" at bounding box center [25, 120] width 15 height 15
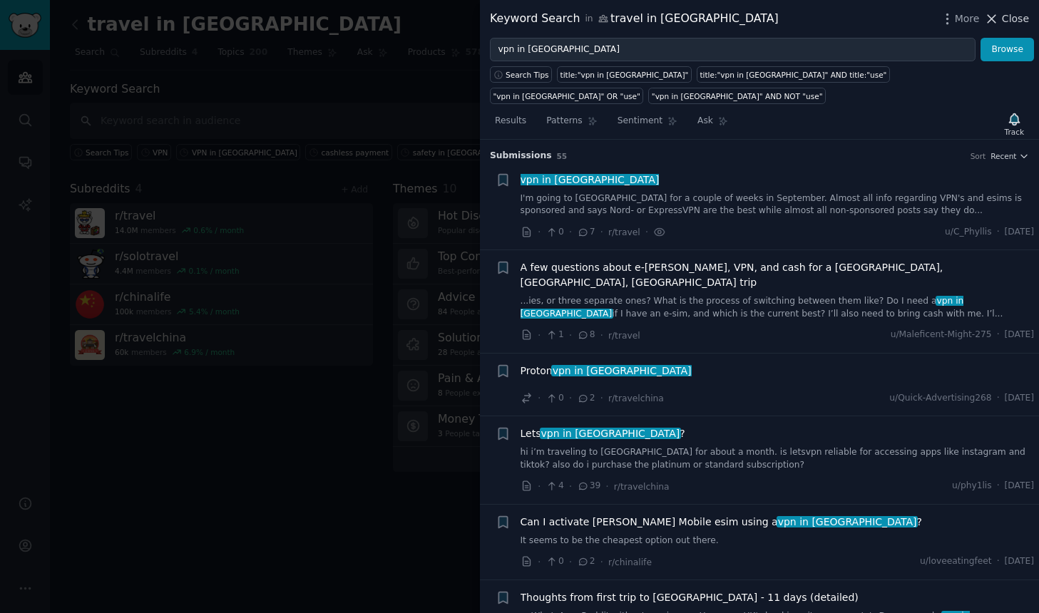
click at [996, 20] on icon at bounding box center [991, 18] width 15 height 15
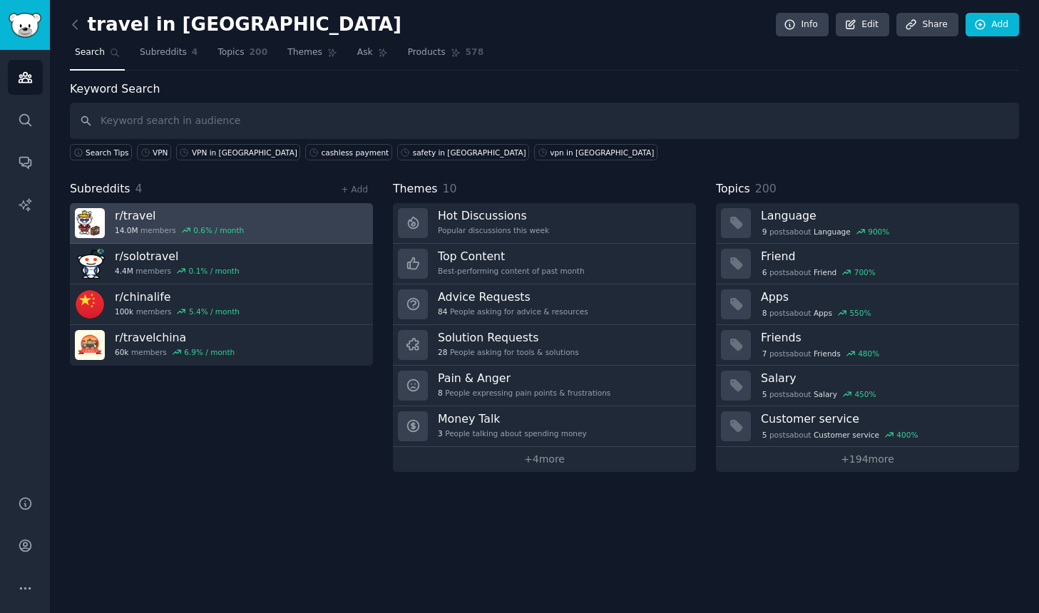
click at [187, 221] on h3 "r/ travel" at bounding box center [179, 215] width 129 height 15
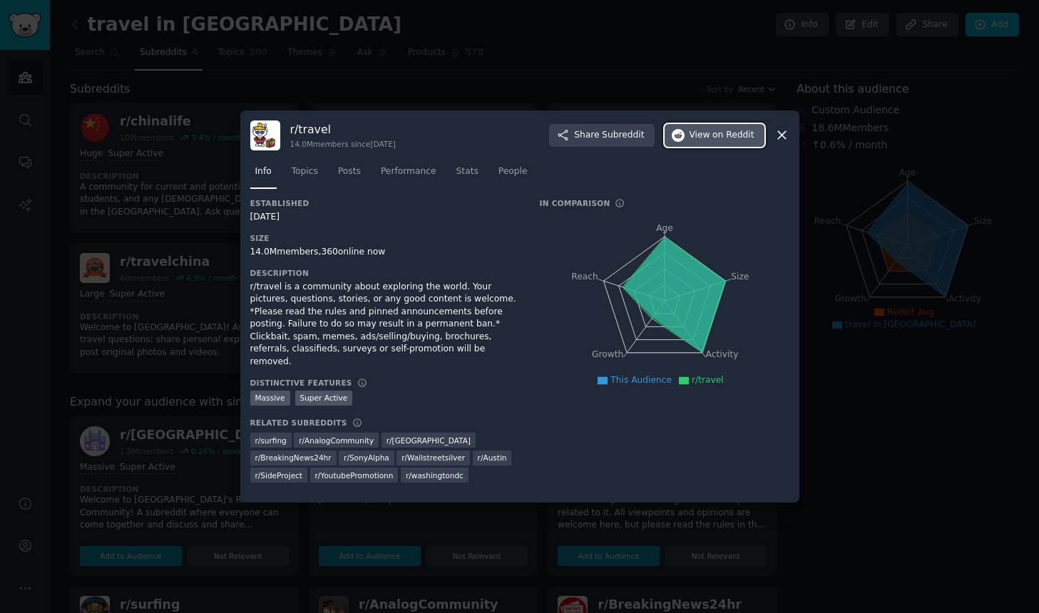
click at [739, 147] on button "View on Reddit" at bounding box center [714, 135] width 100 height 23
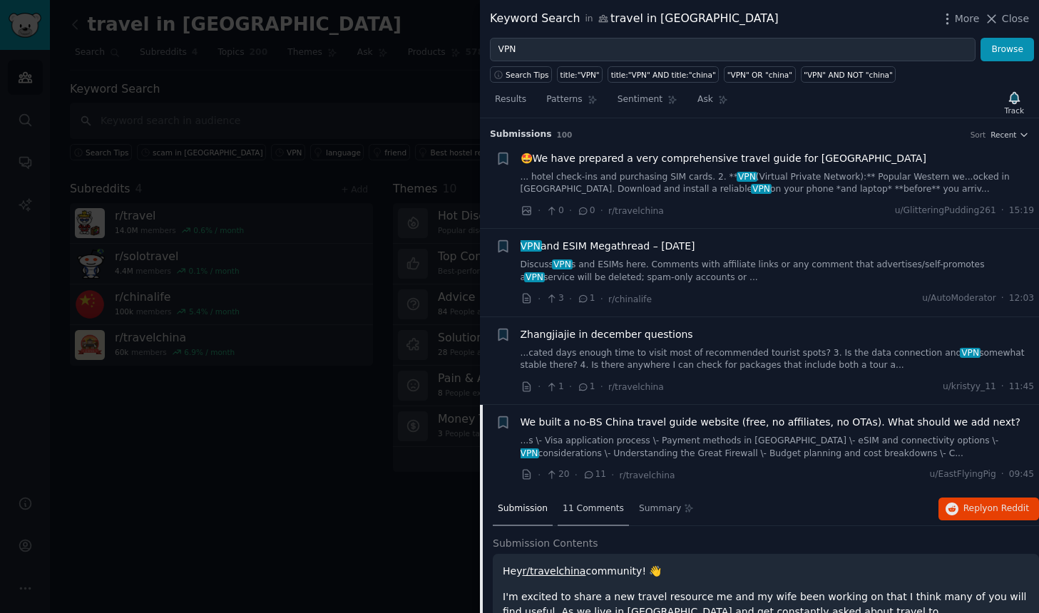
click at [581, 509] on span "11 Comments" at bounding box center [592, 509] width 61 height 13
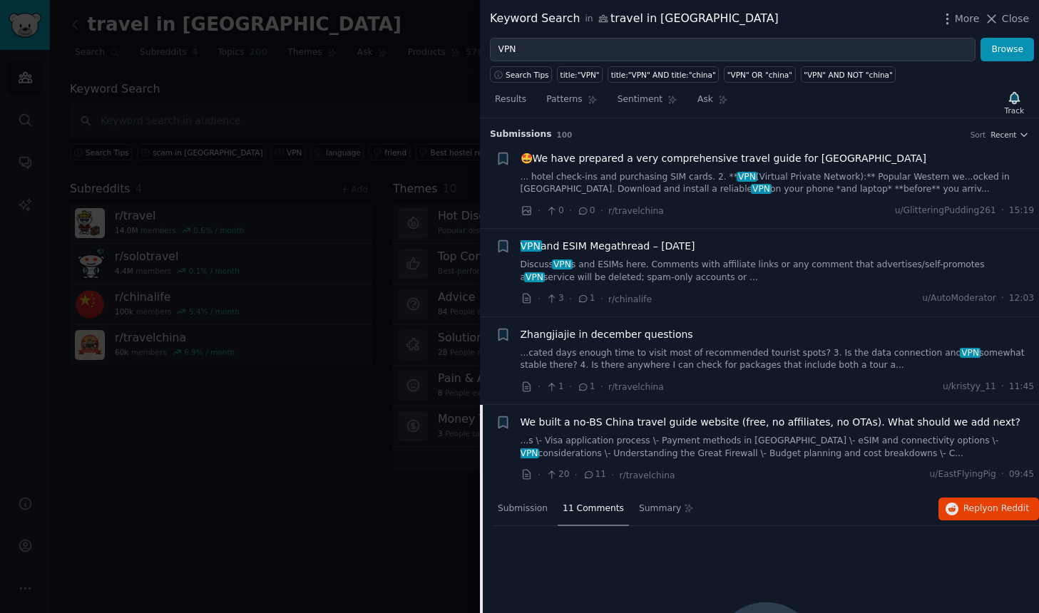
scroll to position [271, 0]
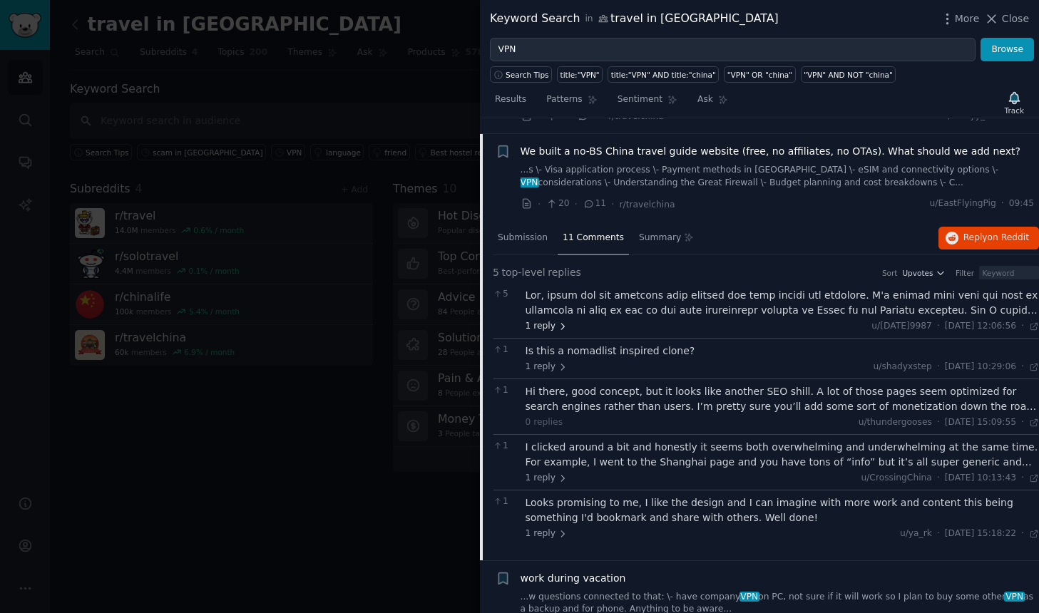
click at [549, 328] on span "1 reply" at bounding box center [546, 326] width 43 height 13
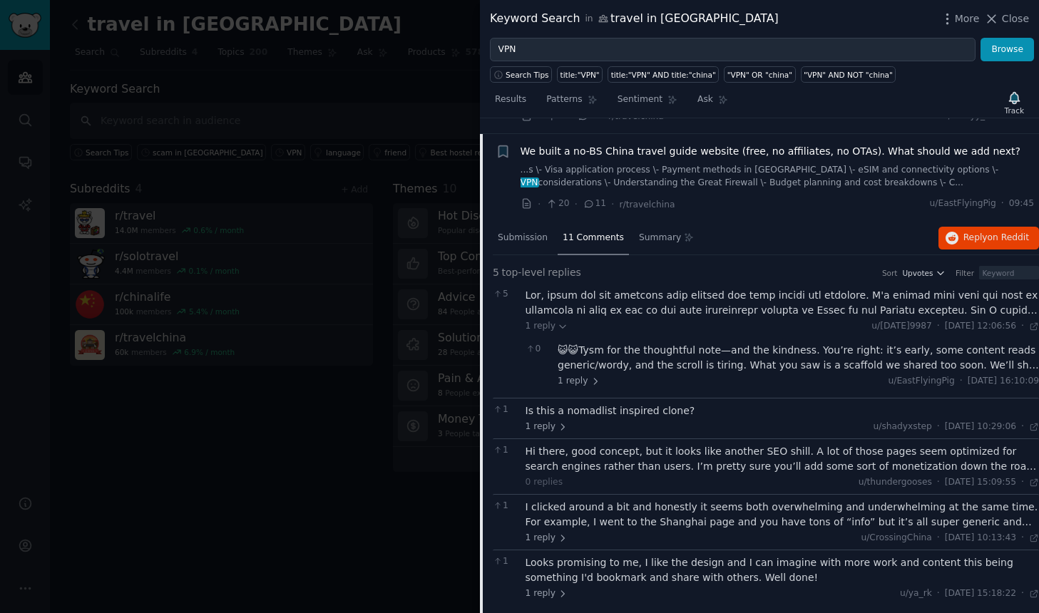
click at [974, 312] on div at bounding box center [782, 303] width 514 height 30
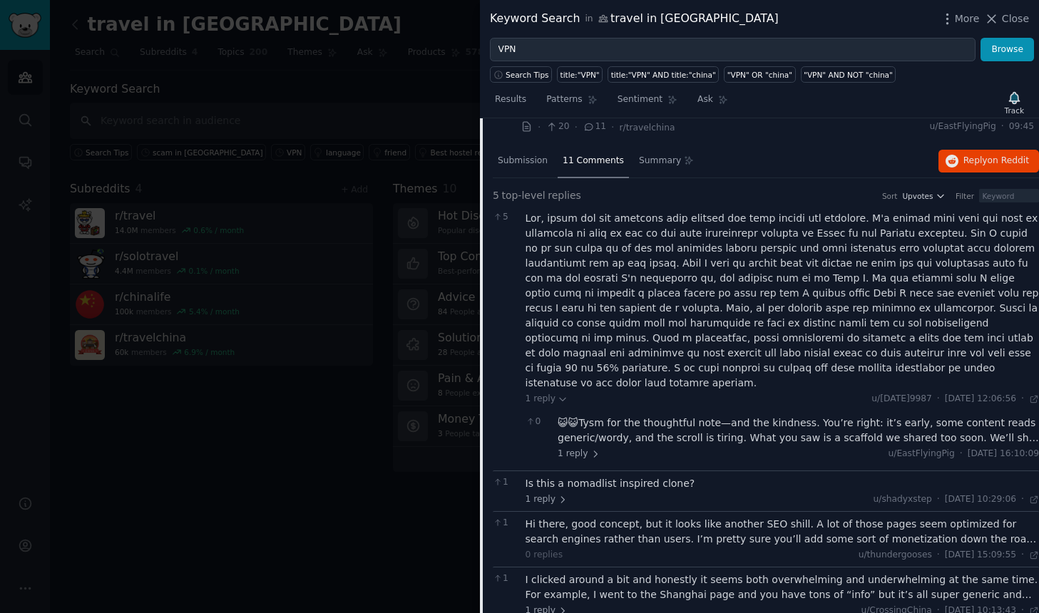
scroll to position [384, 0]
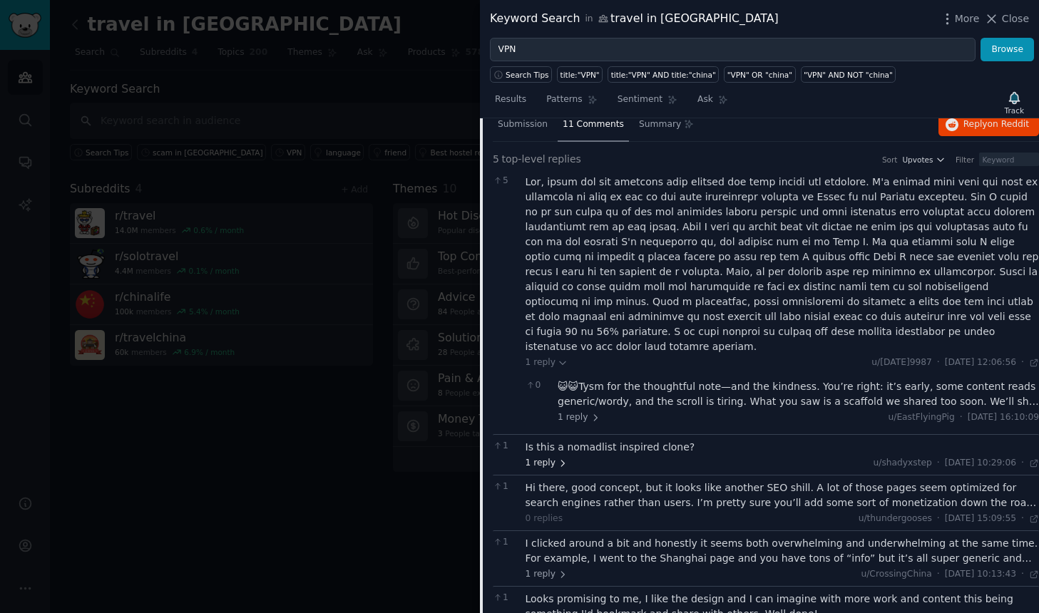
click at [540, 457] on span "1 reply" at bounding box center [546, 463] width 43 height 13
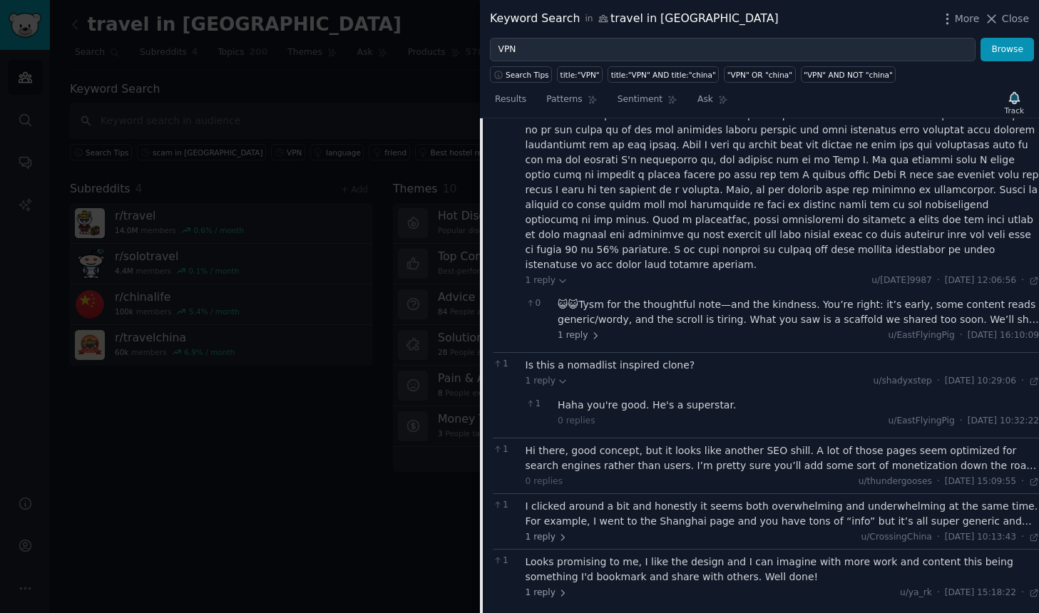
scroll to position [496, 0]
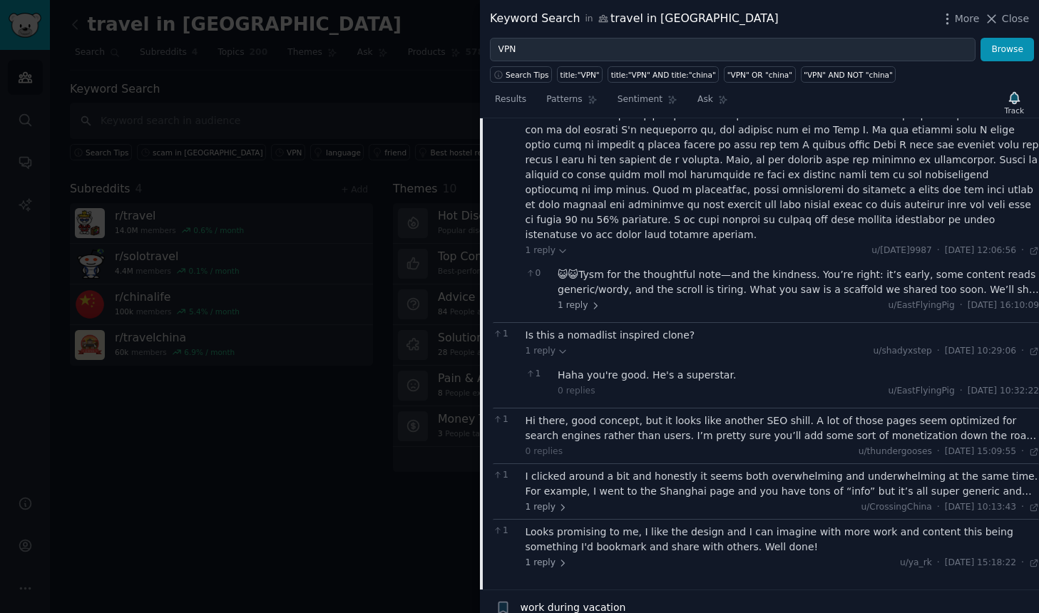
click at [790, 421] on div "Hi there, good concept, but it looks like another SEO shill. A lot of those pag…" at bounding box center [782, 428] width 514 height 30
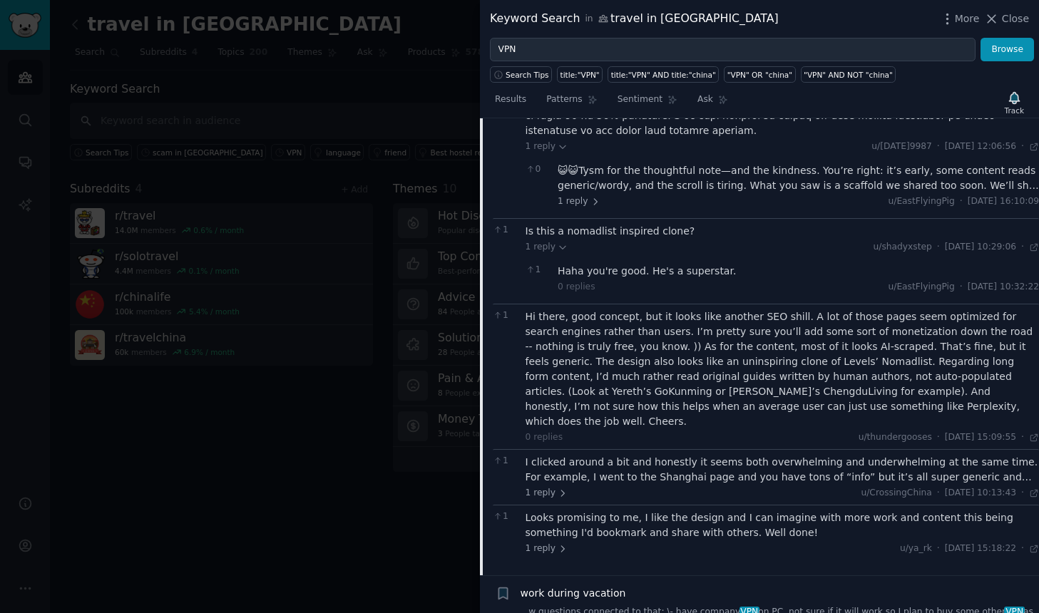
scroll to position [610, 0]
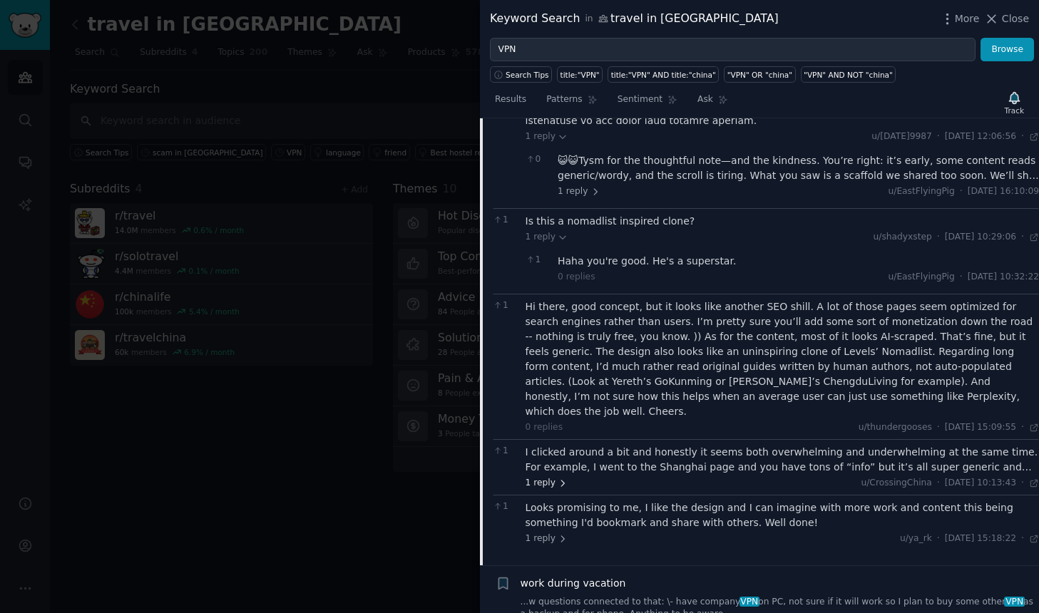
click at [557, 478] on icon at bounding box center [562, 483] width 10 height 10
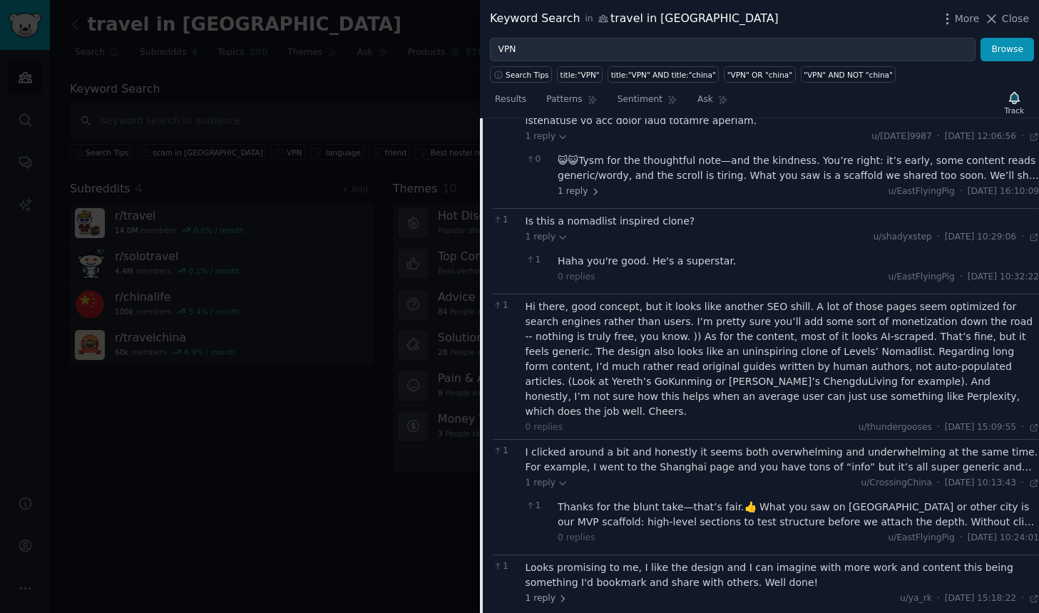
click at [904, 445] on div "I clicked around a bit and honestly it seems both overwhelming and underwhelmin…" at bounding box center [782, 460] width 514 height 30
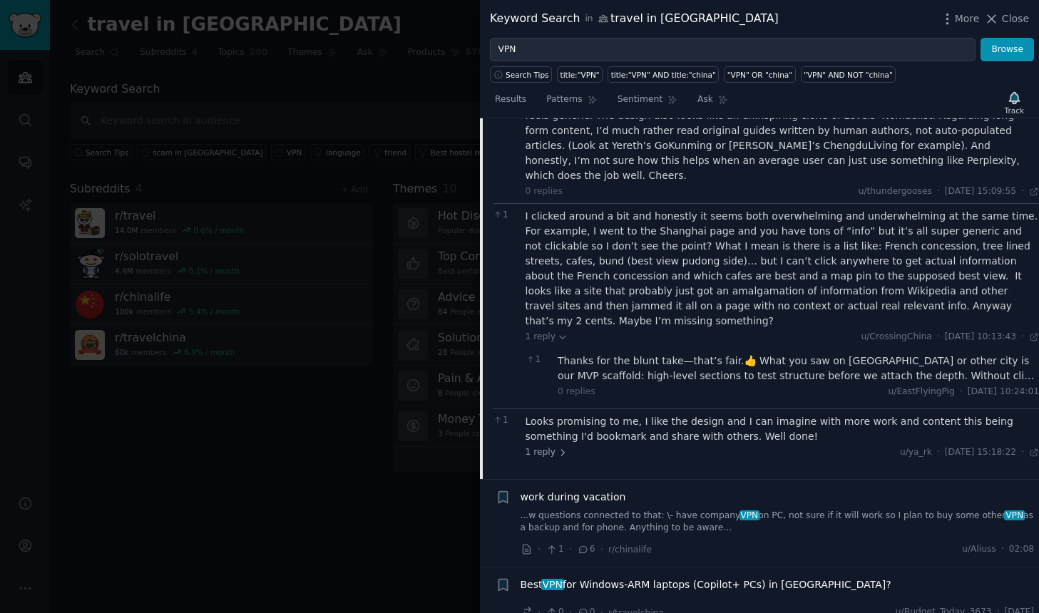
scroll to position [850, 0]
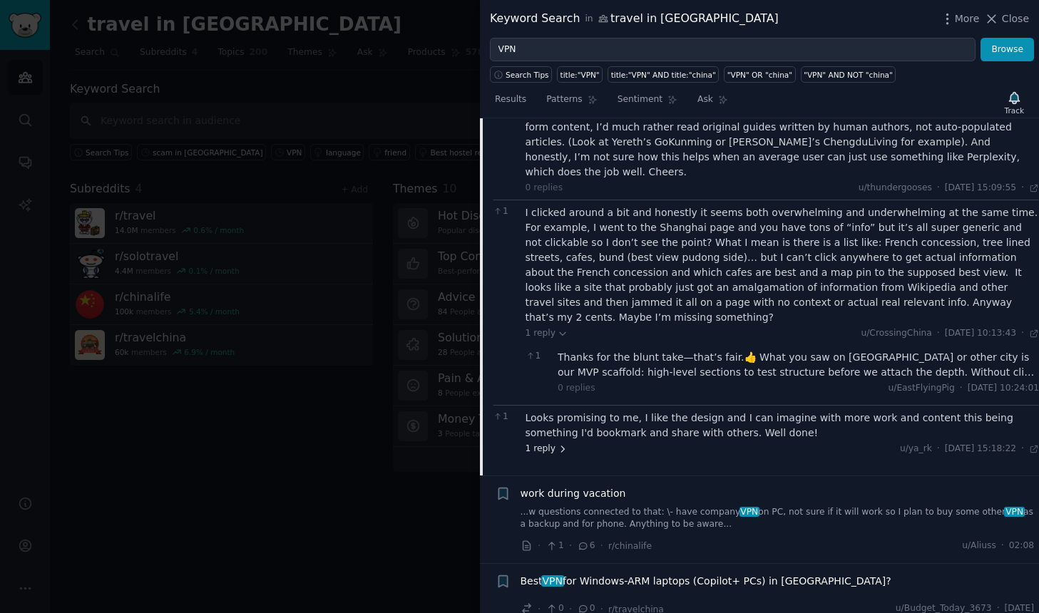
click at [560, 443] on span "1 reply" at bounding box center [546, 449] width 43 height 13
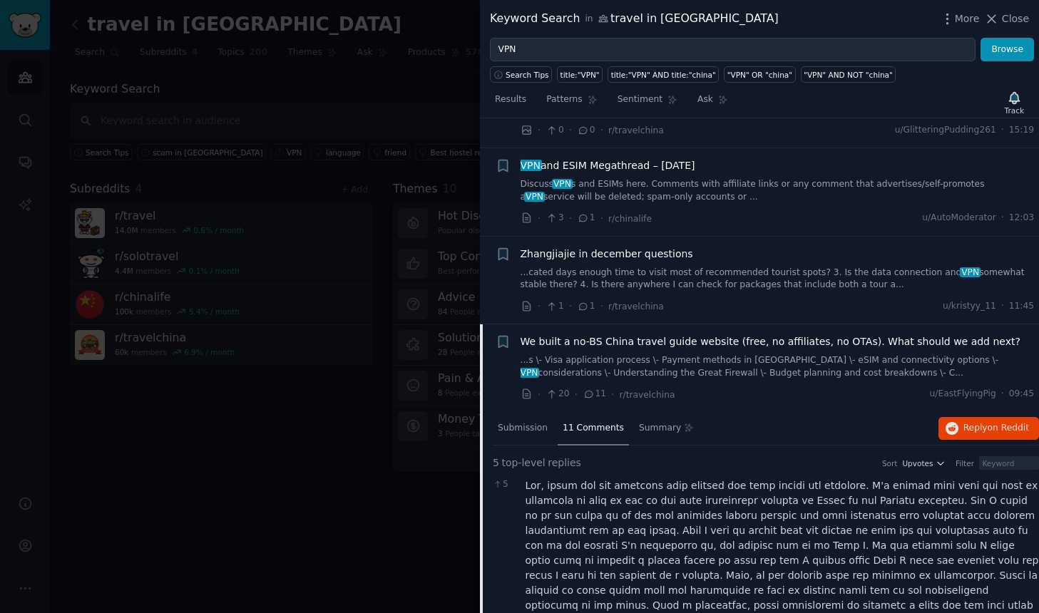
scroll to position [77, 0]
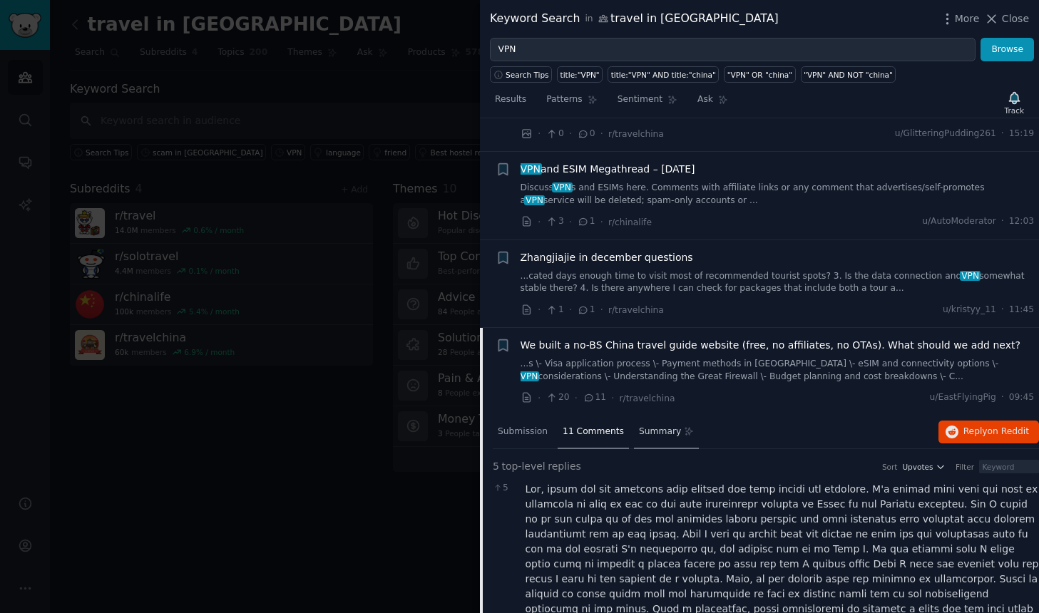
click at [662, 433] on span "Summary" at bounding box center [660, 432] width 42 height 13
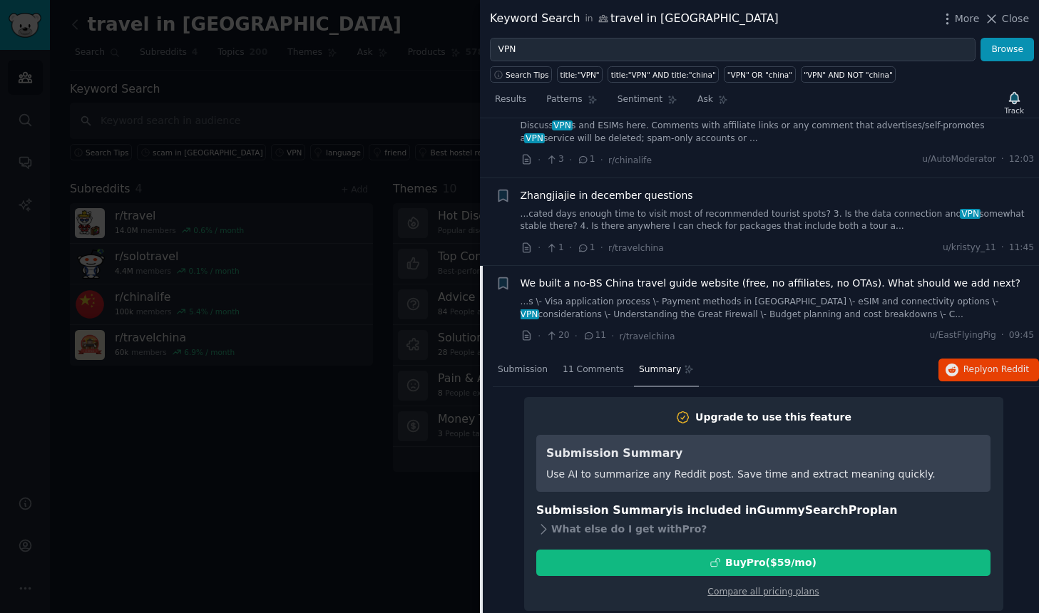
scroll to position [197, 0]
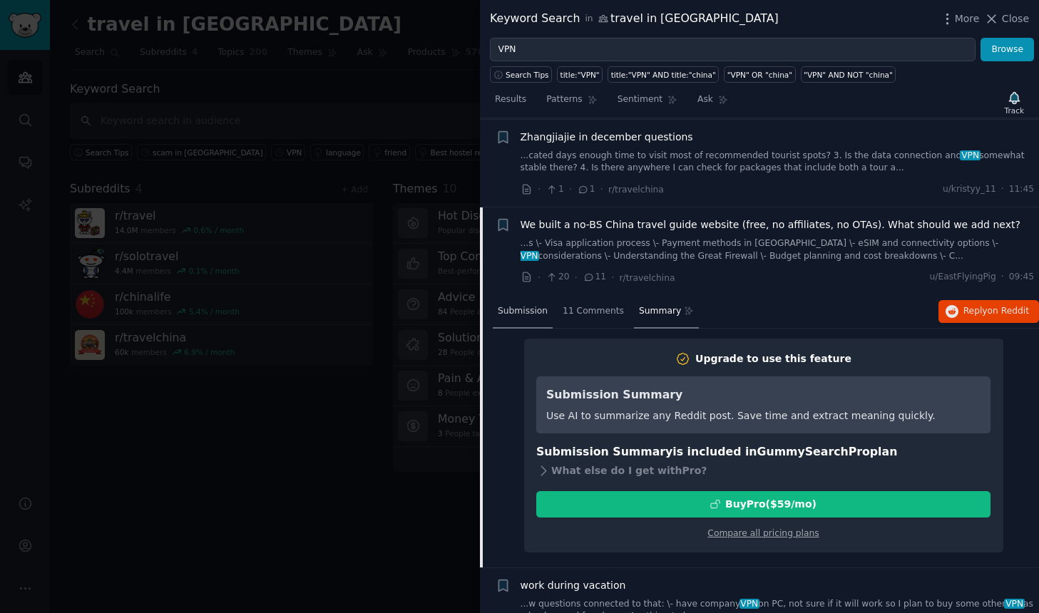
click at [522, 317] on span "Submission" at bounding box center [523, 311] width 50 height 13
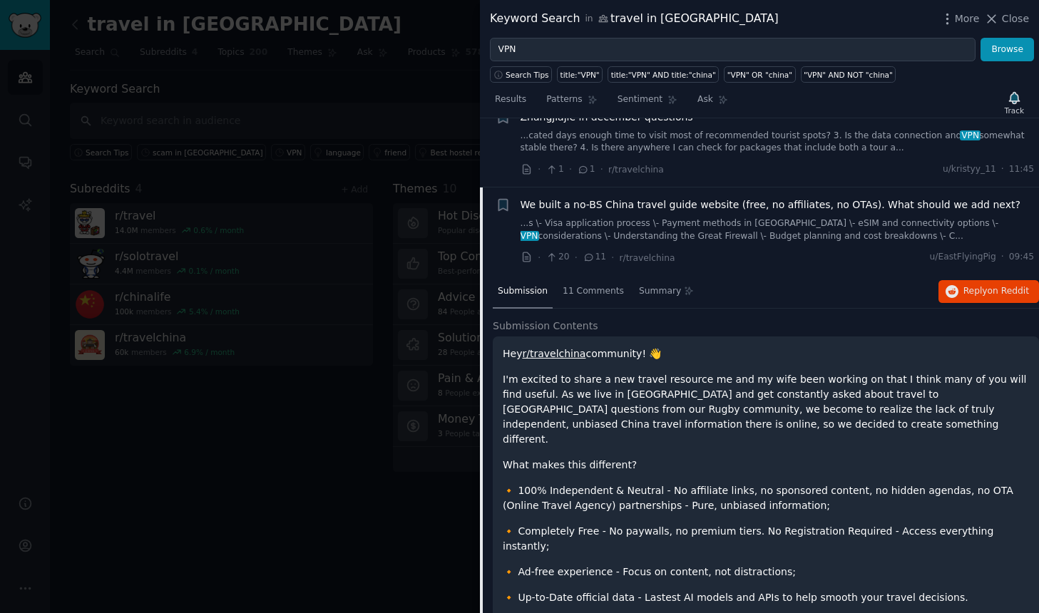
scroll to position [215, 0]
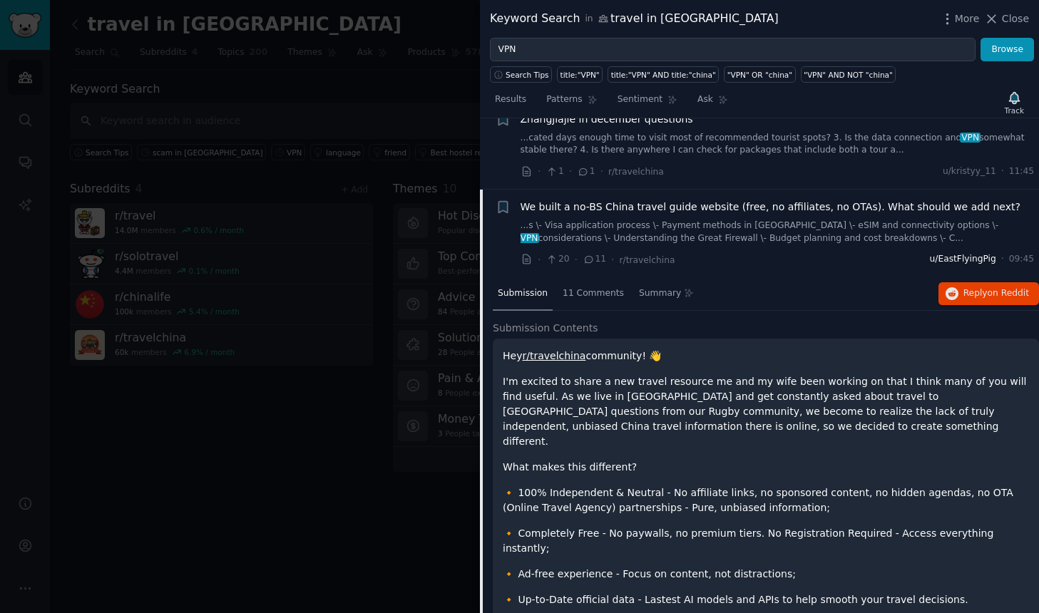
click at [967, 262] on span "u/EastFlyingPig" at bounding box center [963, 259] width 66 height 13
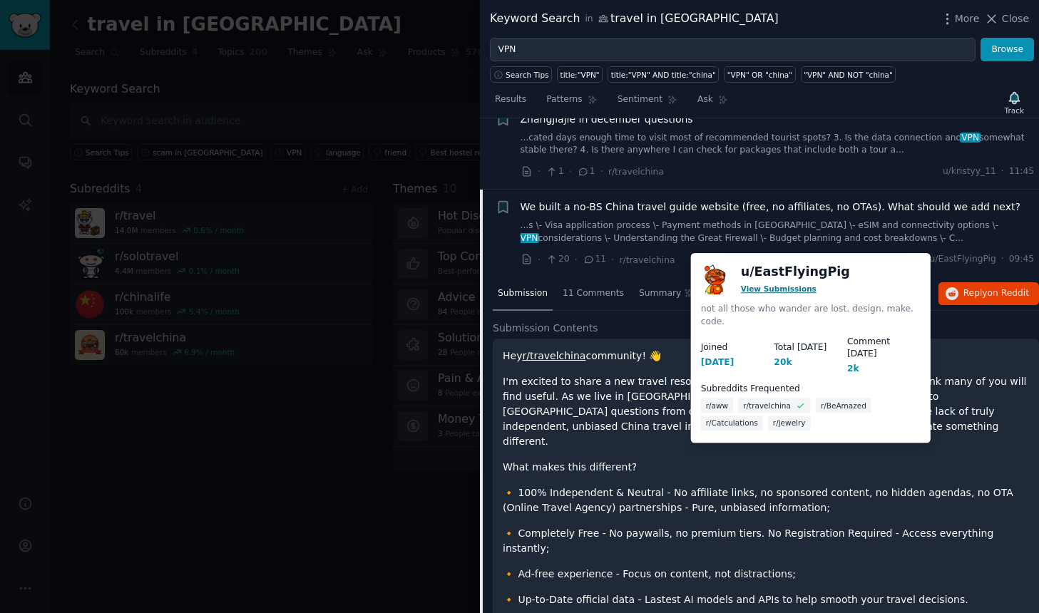
click at [764, 290] on link "View Submissions" at bounding box center [779, 288] width 76 height 9
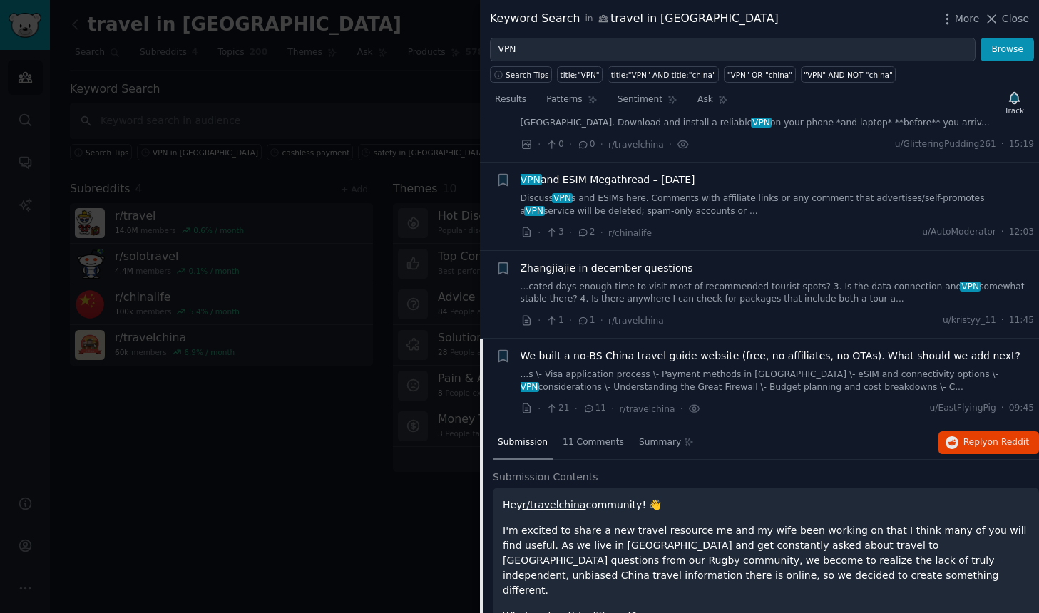
scroll to position [261, 0]
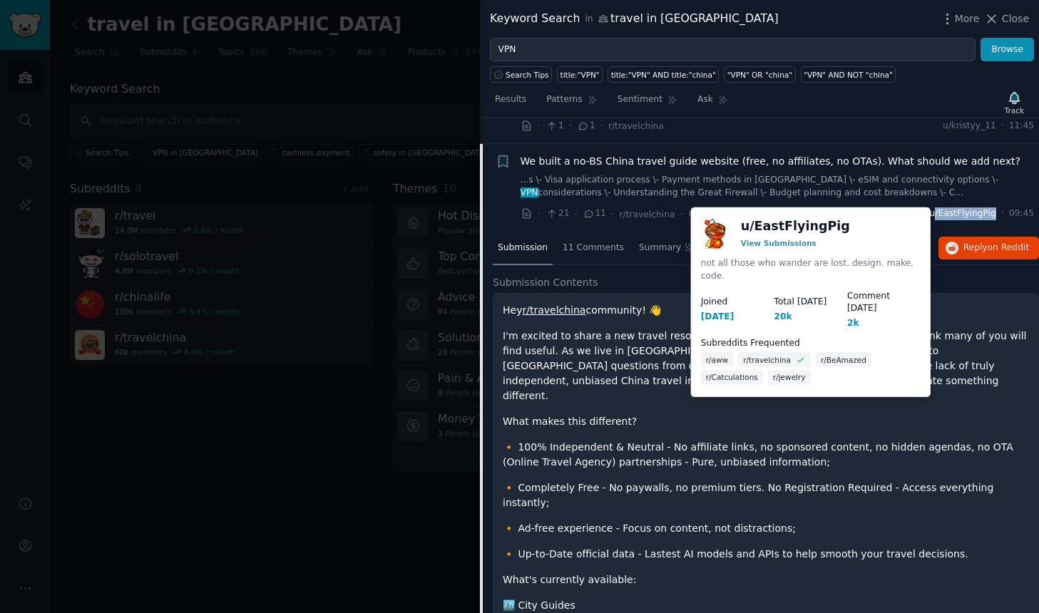
drag, startPoint x: 932, startPoint y: 216, endPoint x: 992, endPoint y: 217, distance: 59.2
click at [992, 217] on span "u/EastFlyingPig" at bounding box center [963, 213] width 66 height 13
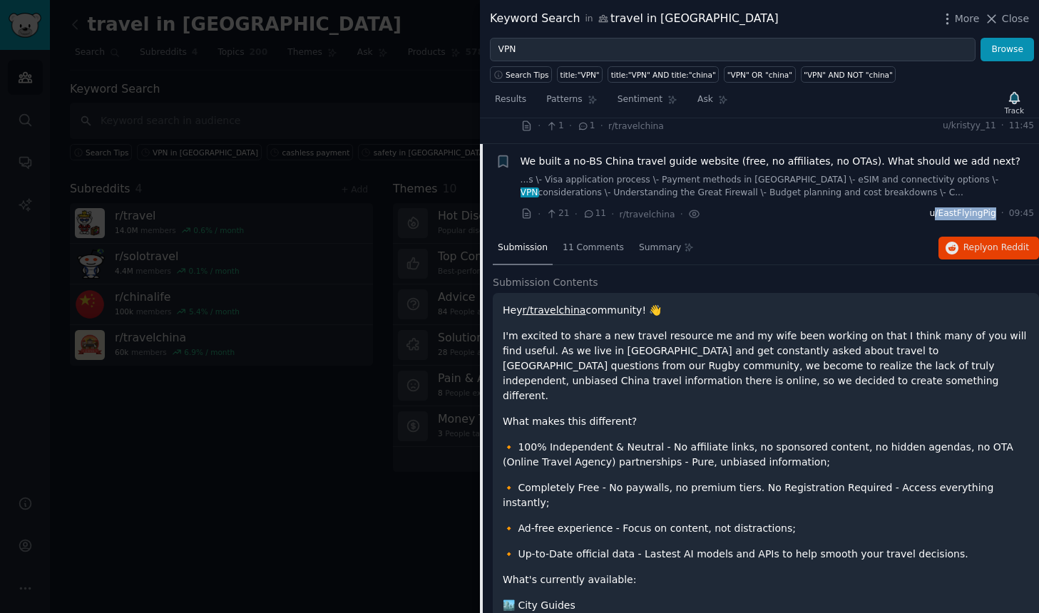
copy span "/EastFlyingPig"
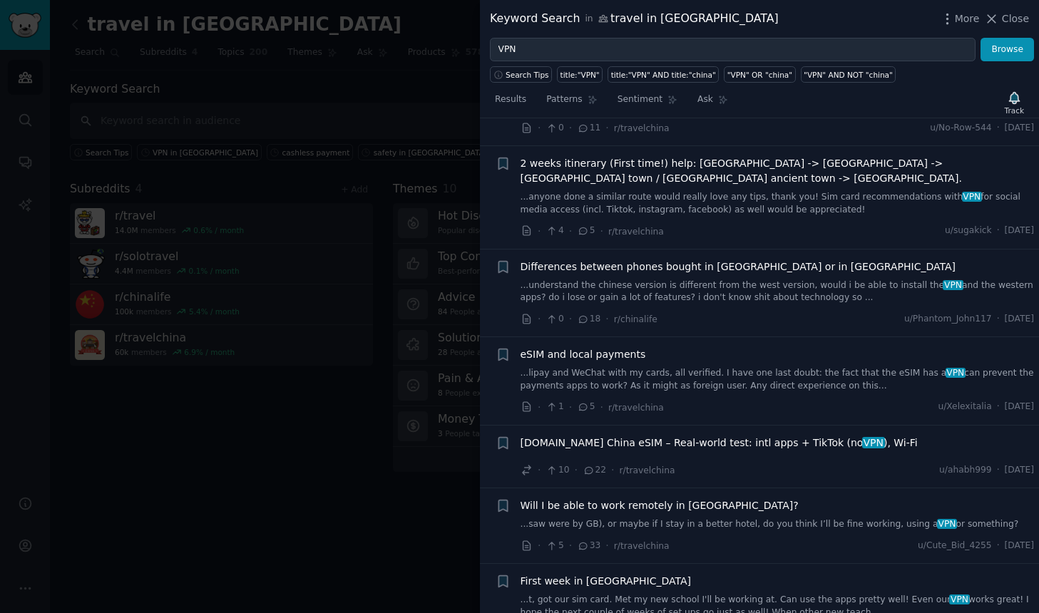
scroll to position [5107, 0]
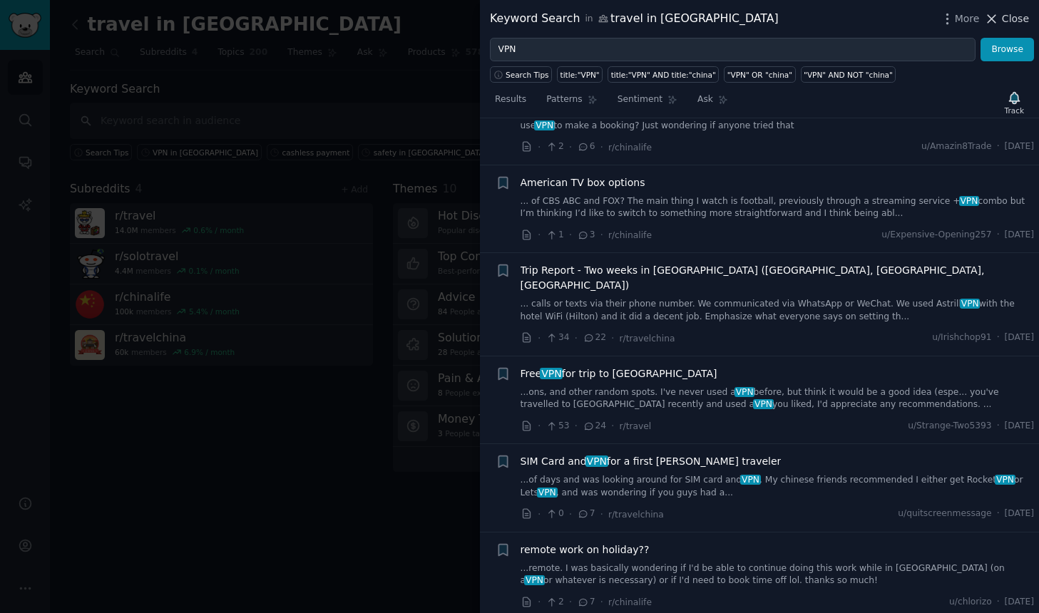
click at [985, 21] on icon at bounding box center [991, 18] width 15 height 15
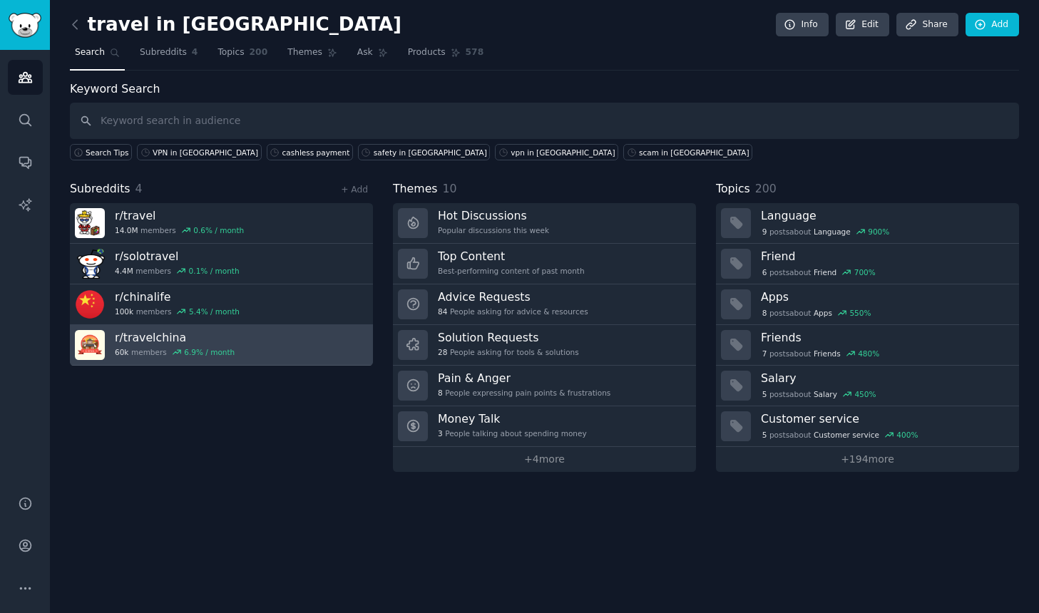
click at [246, 343] on link "r/ travelchina 60k members 6.9 % / month" at bounding box center [221, 345] width 303 height 41
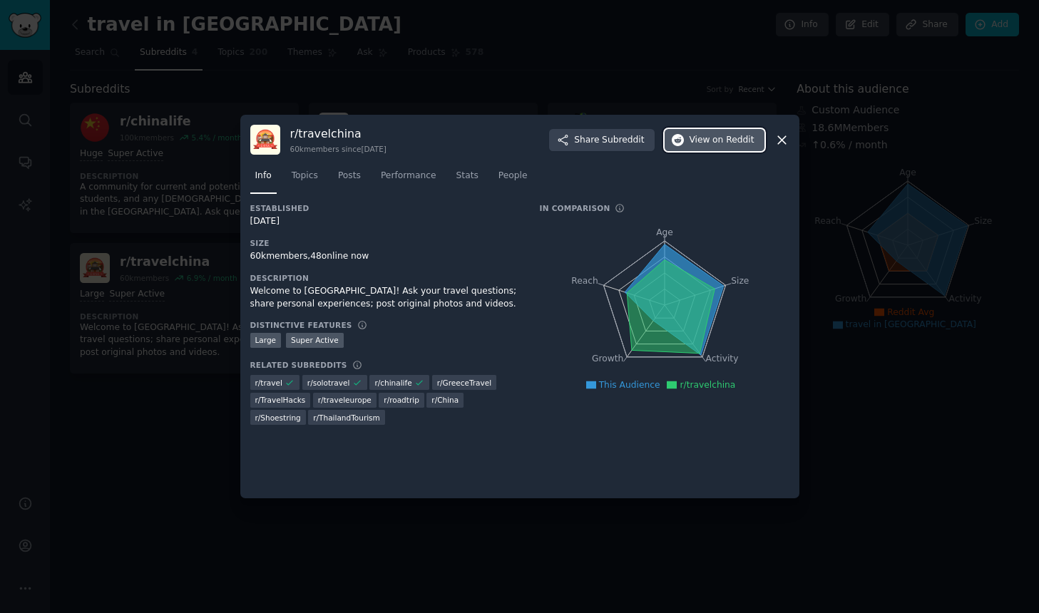
click at [714, 131] on button "View on Reddit" at bounding box center [714, 140] width 100 height 23
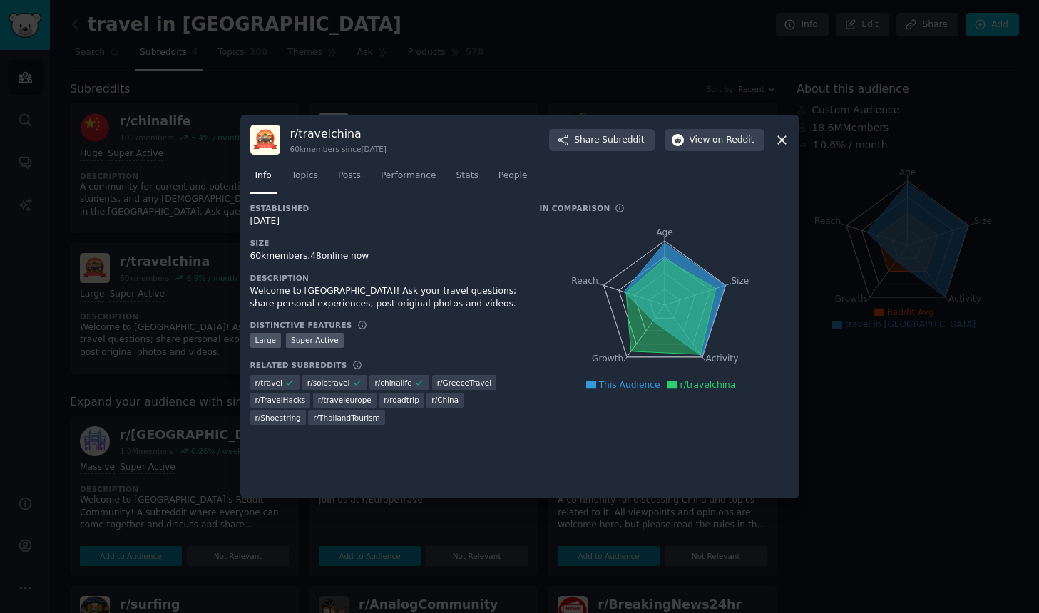
click at [781, 143] on icon at bounding box center [781, 140] width 15 height 15
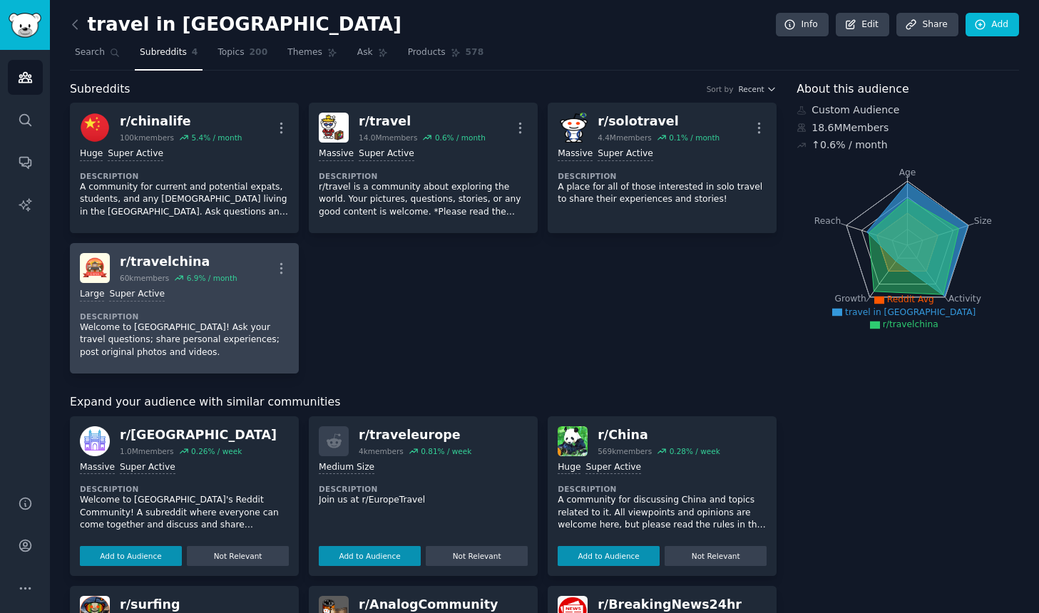
click at [265, 315] on dt "Description" at bounding box center [184, 317] width 209 height 10
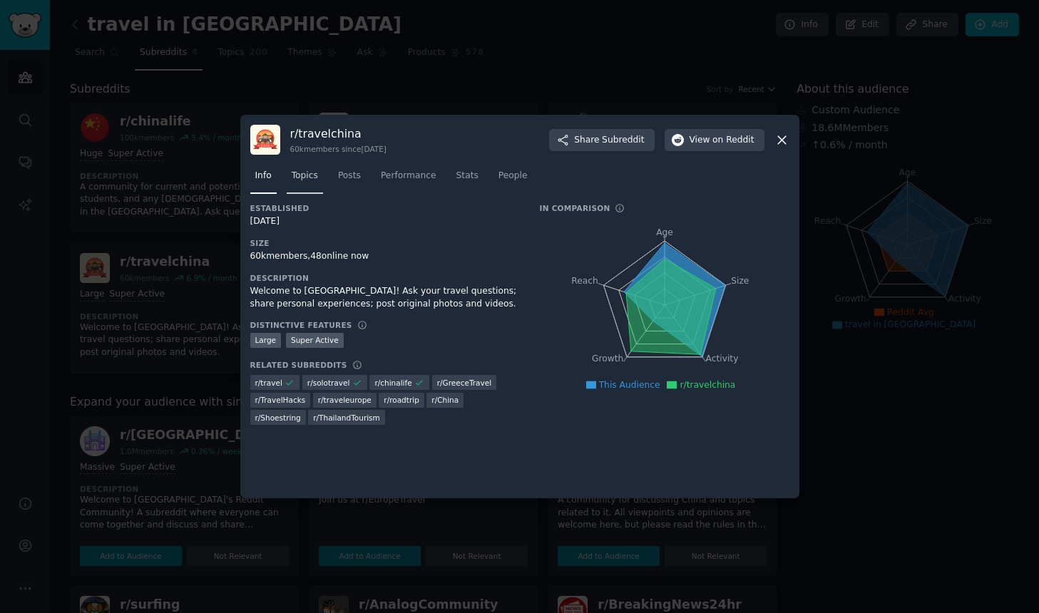
click at [297, 180] on span "Topics" at bounding box center [305, 176] width 26 height 13
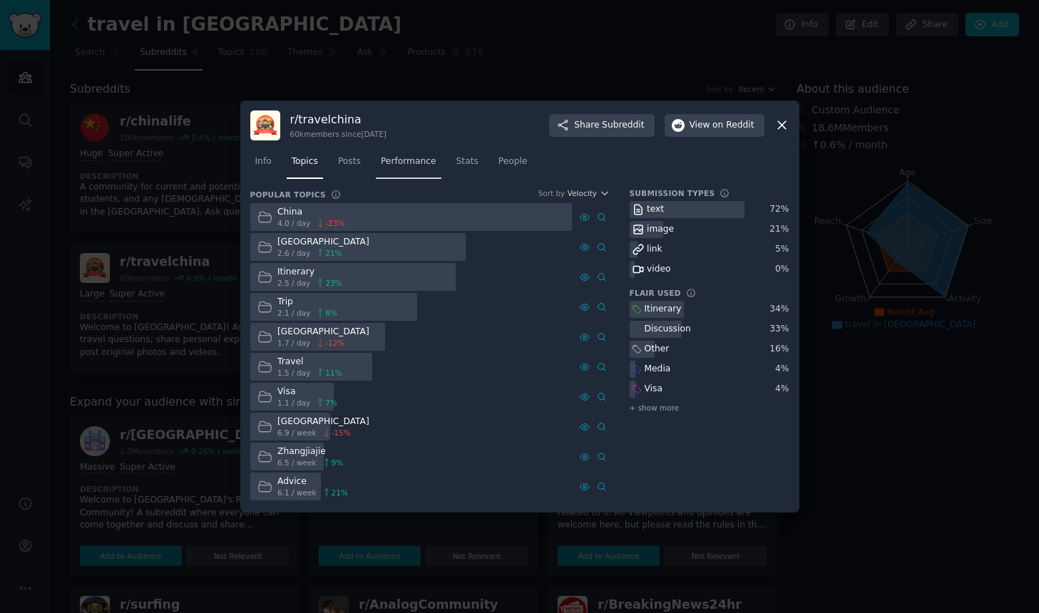
click at [416, 170] on link "Performance" at bounding box center [409, 164] width 66 height 29
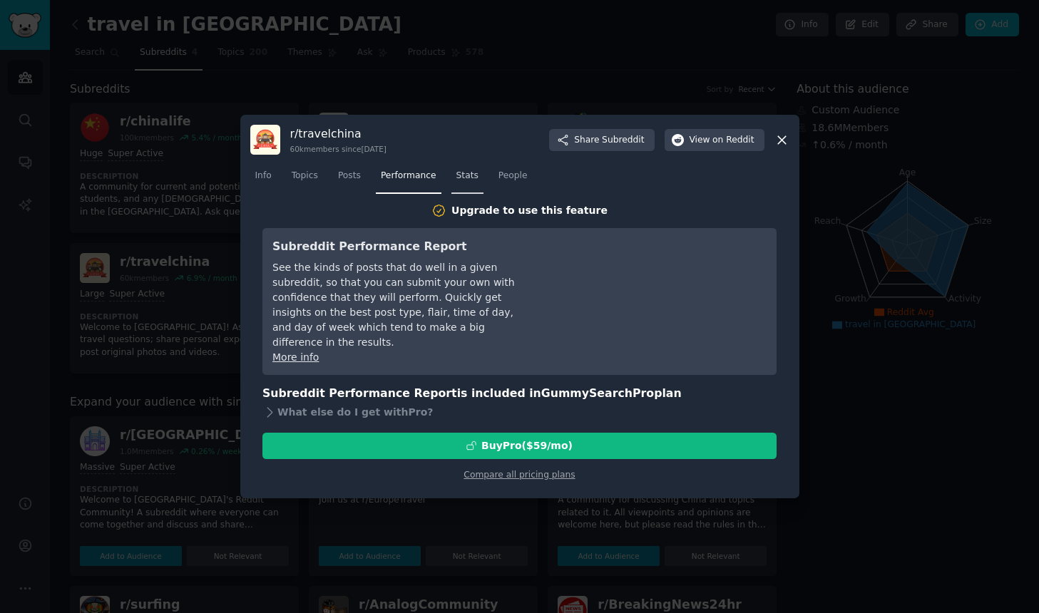
click at [463, 176] on span "Stats" at bounding box center [467, 176] width 22 height 13
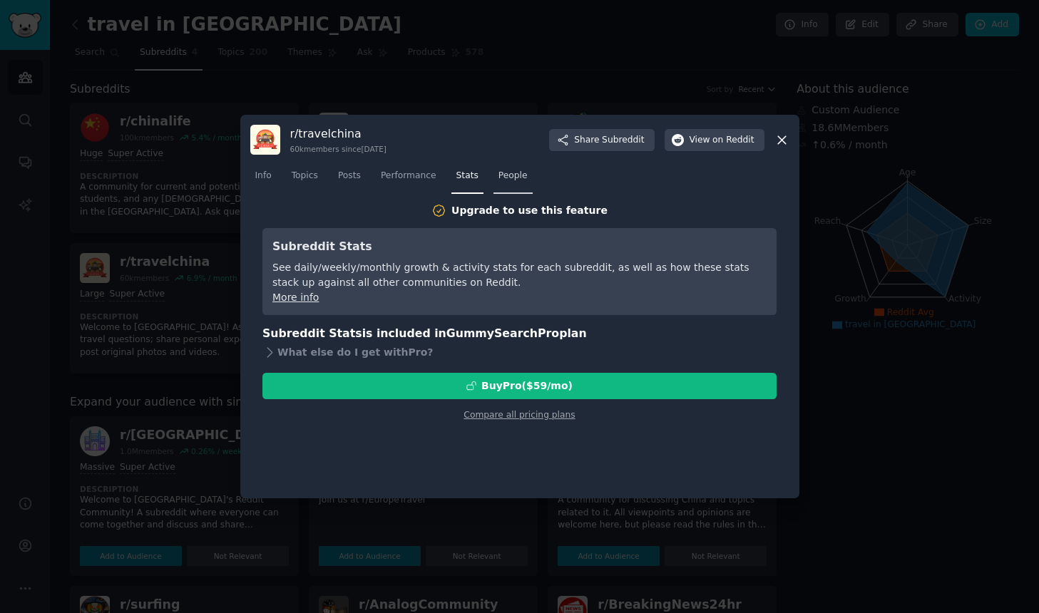
click at [510, 178] on span "People" at bounding box center [512, 176] width 29 height 13
click at [786, 138] on icon at bounding box center [781, 140] width 15 height 15
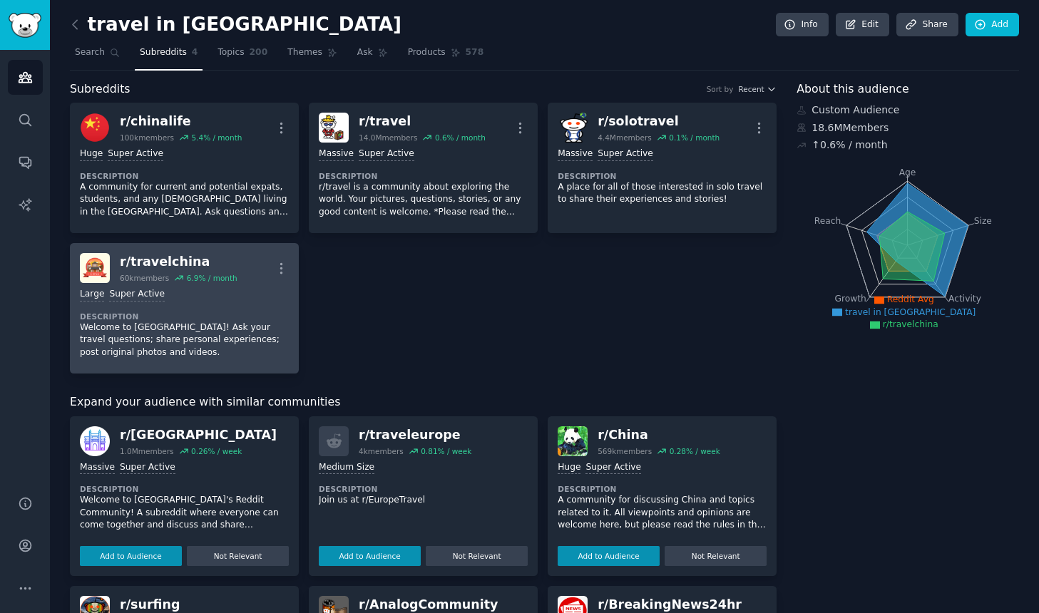
click at [222, 312] on dt "Description" at bounding box center [184, 317] width 209 height 10
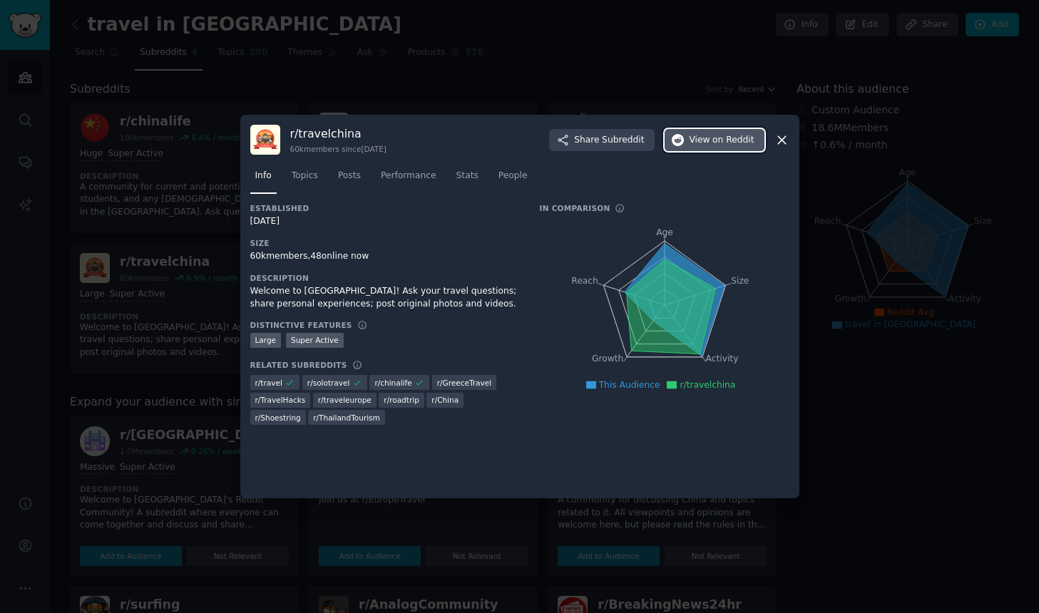
click at [745, 148] on button "View on Reddit" at bounding box center [714, 140] width 100 height 23
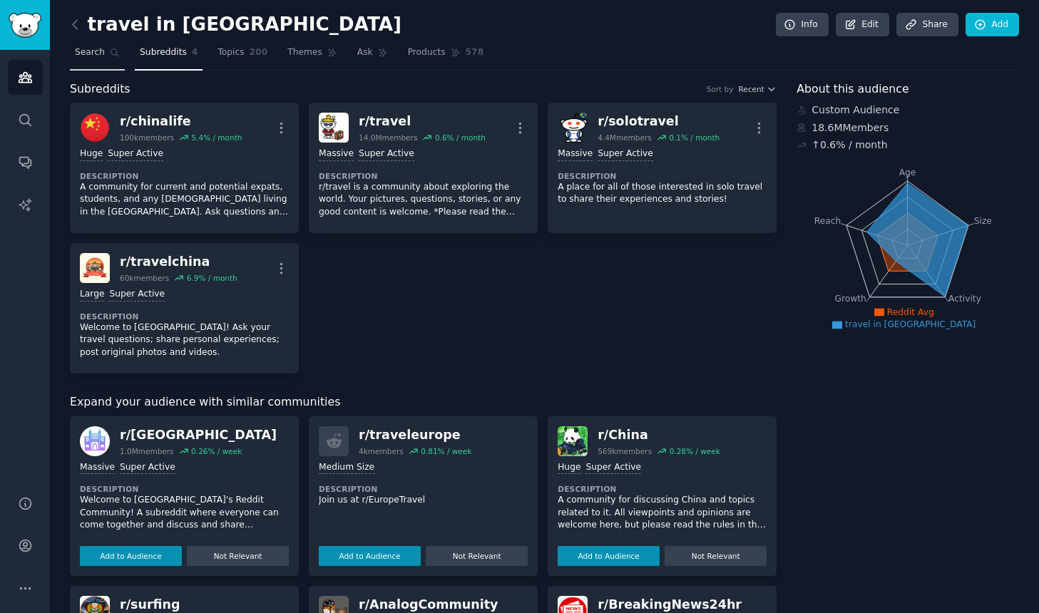
click at [91, 56] on span "Search" at bounding box center [90, 52] width 30 height 13
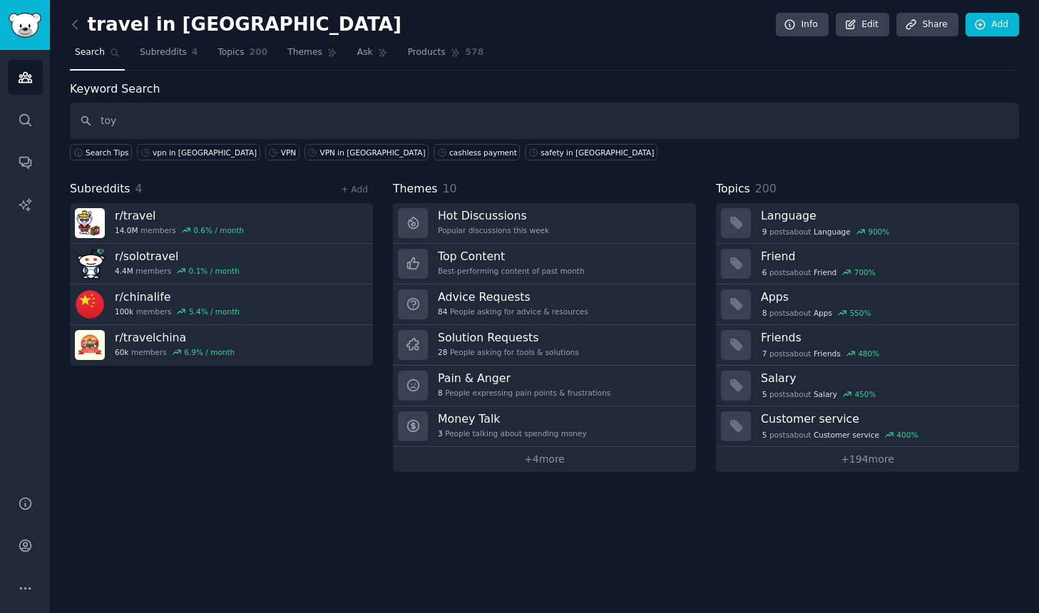
type input "toy"
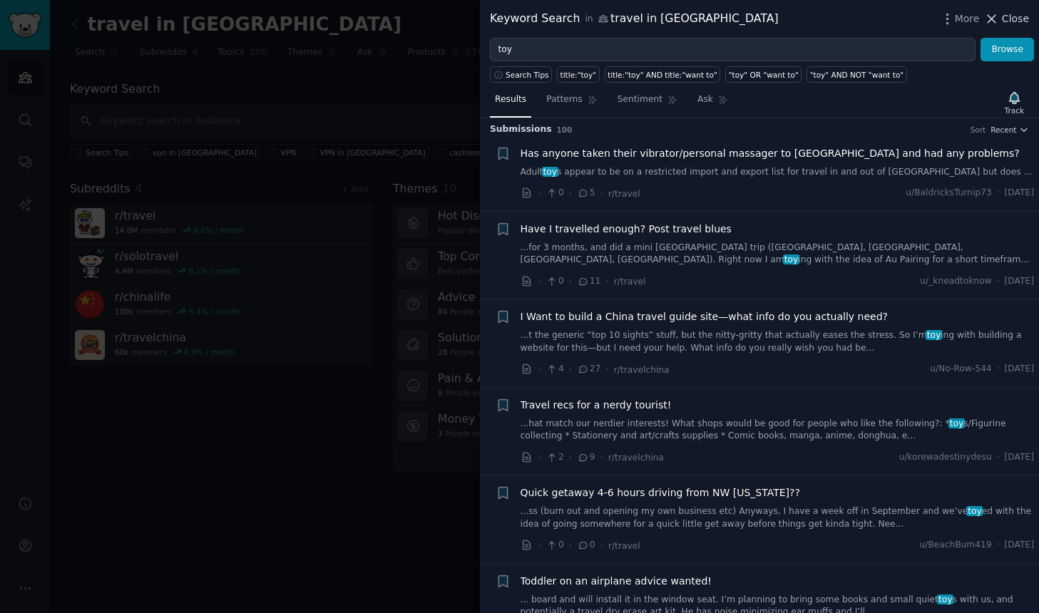
scroll to position [6, 0]
click at [993, 21] on icon at bounding box center [991, 18] width 15 height 15
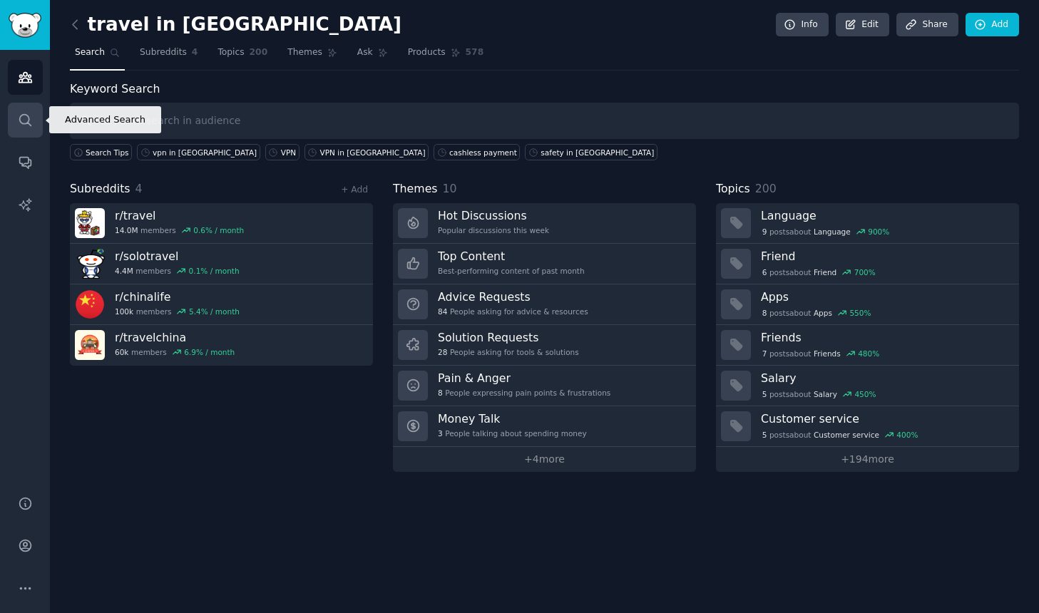
click at [27, 122] on icon "Sidebar" at bounding box center [24, 119] width 11 height 11
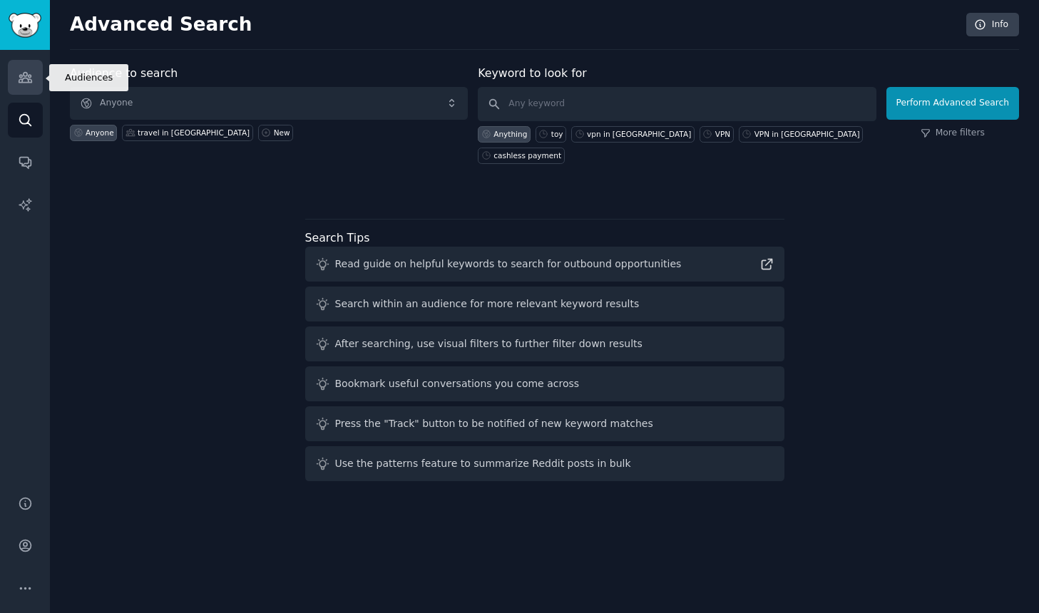
click at [31, 78] on icon "Sidebar" at bounding box center [25, 77] width 15 height 15
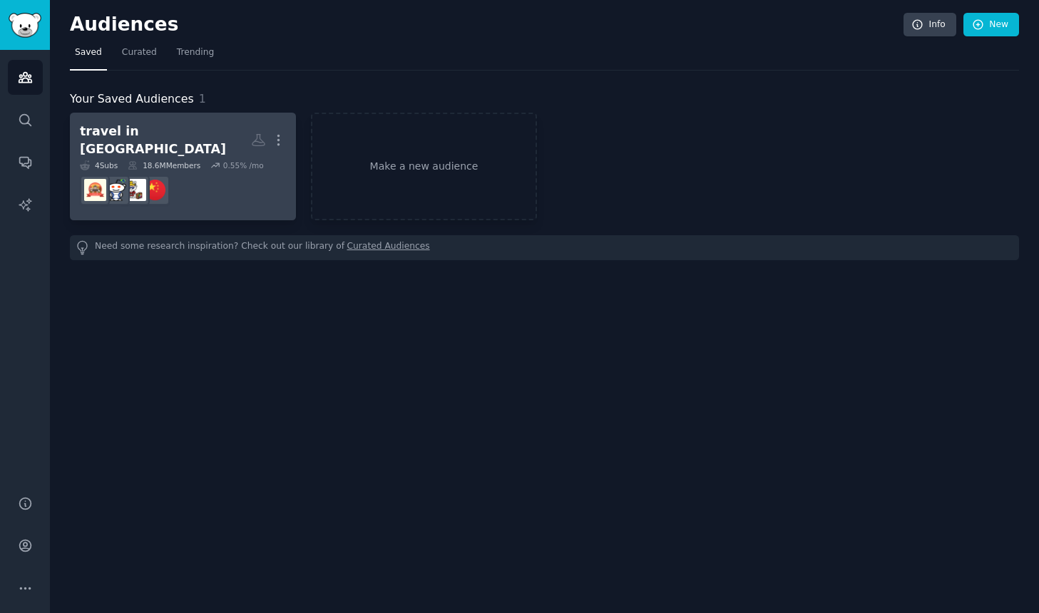
click at [185, 177] on dd at bounding box center [183, 190] width 206 height 40
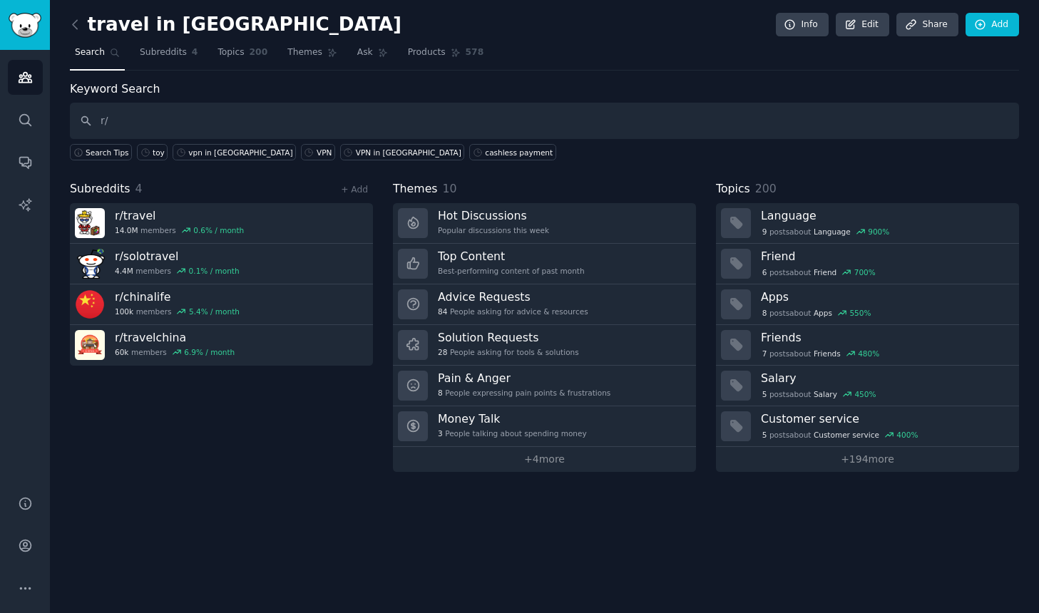
type input "r"
